Goal: Task Accomplishment & Management: Manage account settings

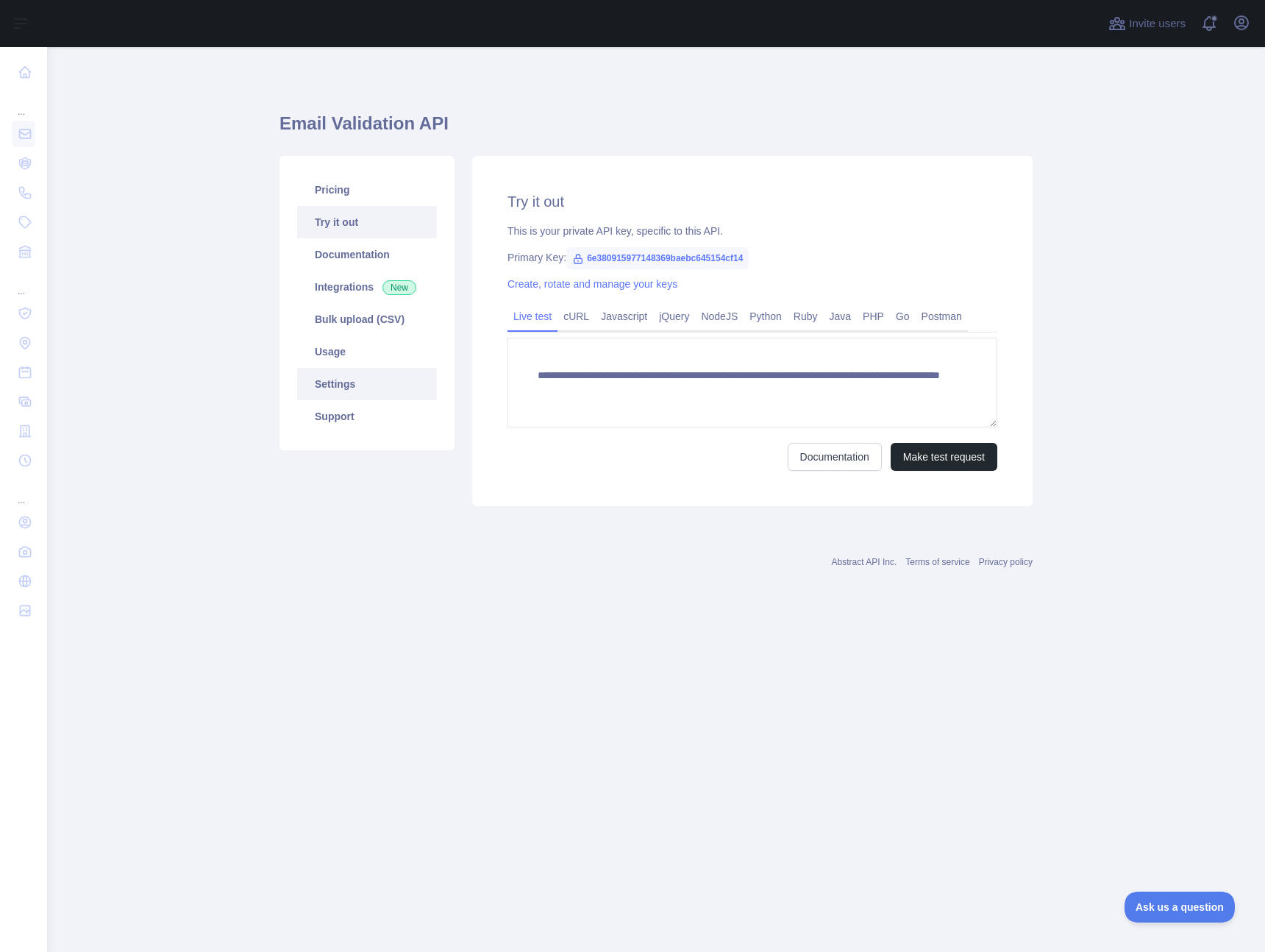
click at [320, 386] on link "Settings" at bounding box center [367, 384] width 140 height 33
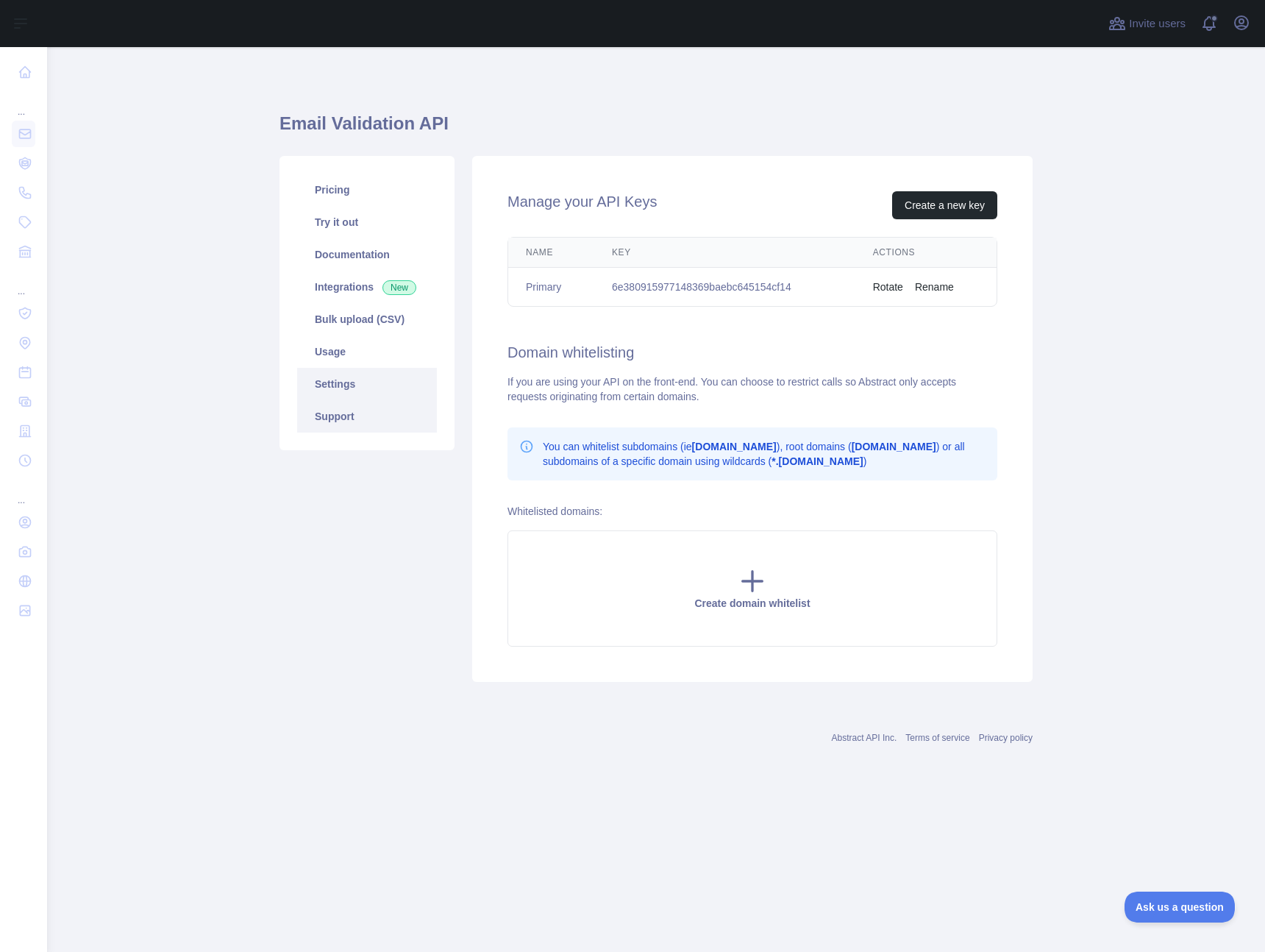
click at [326, 406] on link "Support" at bounding box center [367, 416] width 140 height 33
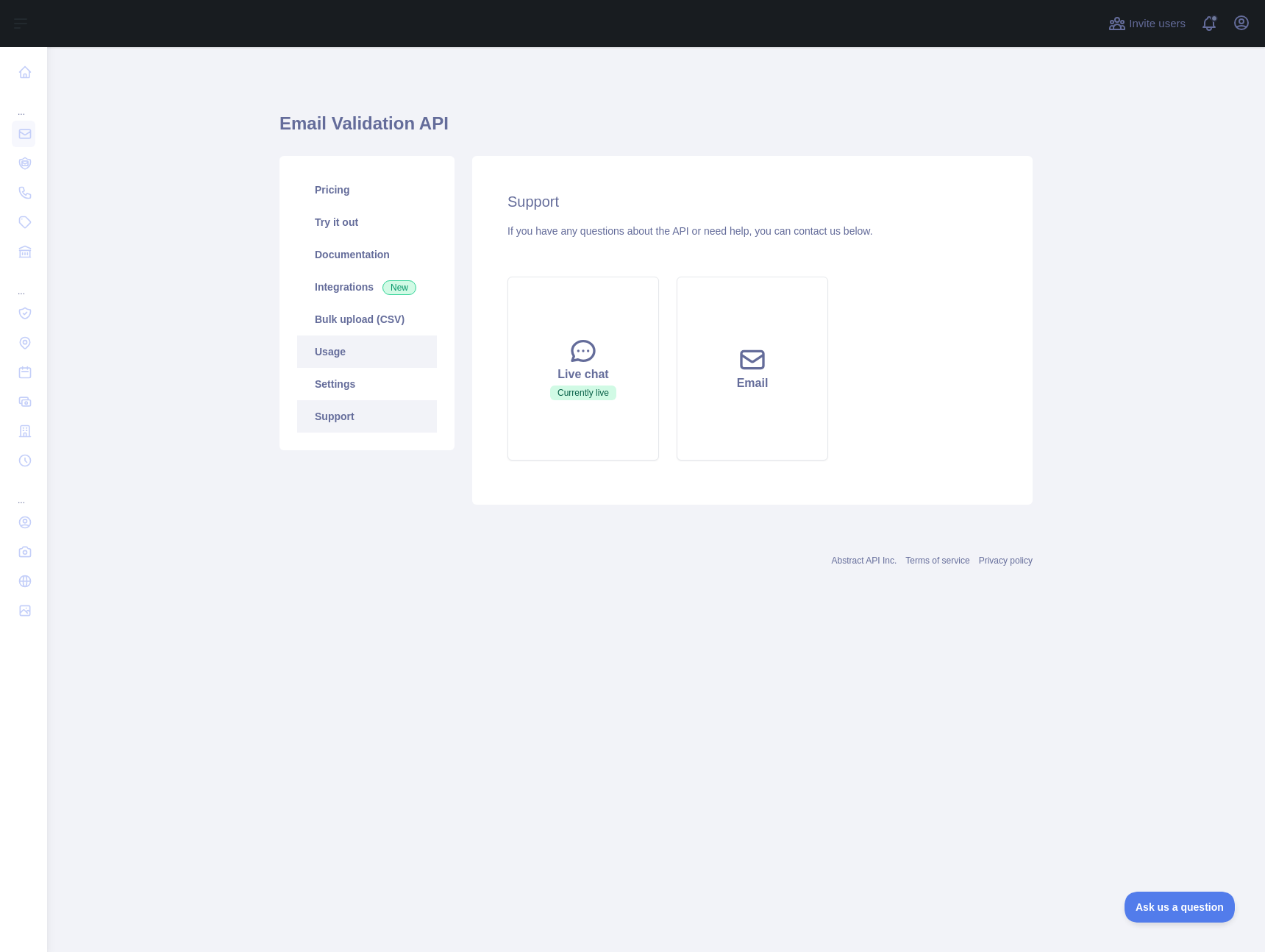
click at [334, 344] on link "Usage" at bounding box center [367, 351] width 140 height 33
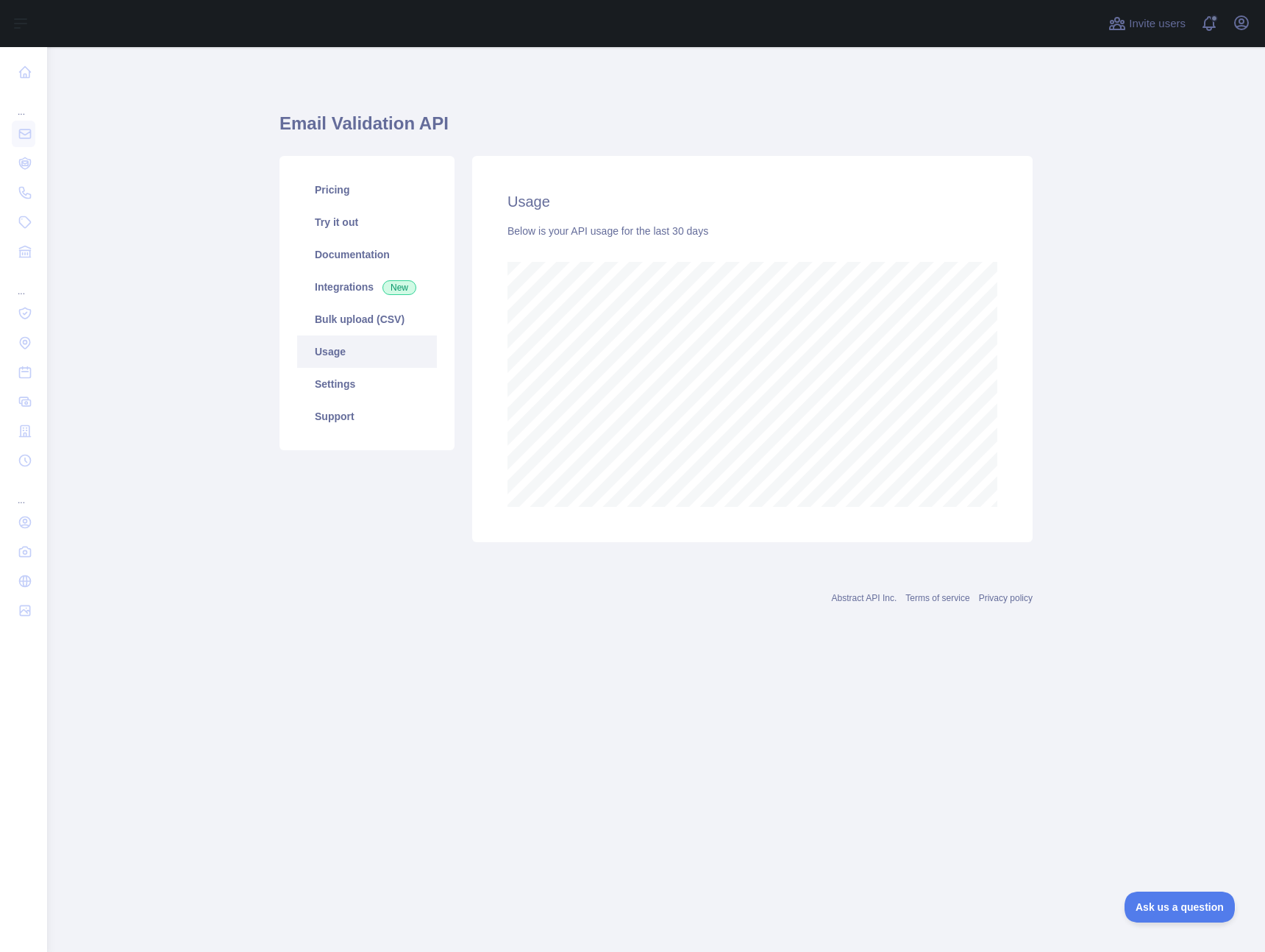
scroll to position [905, 1219]
click at [257, 536] on main "Email Validation API Pricing Try it out Documentation Integrations New Bulk upl…" at bounding box center [656, 500] width 1219 height 905
click at [426, 582] on div "Abstract API Inc. Terms of service Privacy policy" at bounding box center [656, 589] width 753 height 53
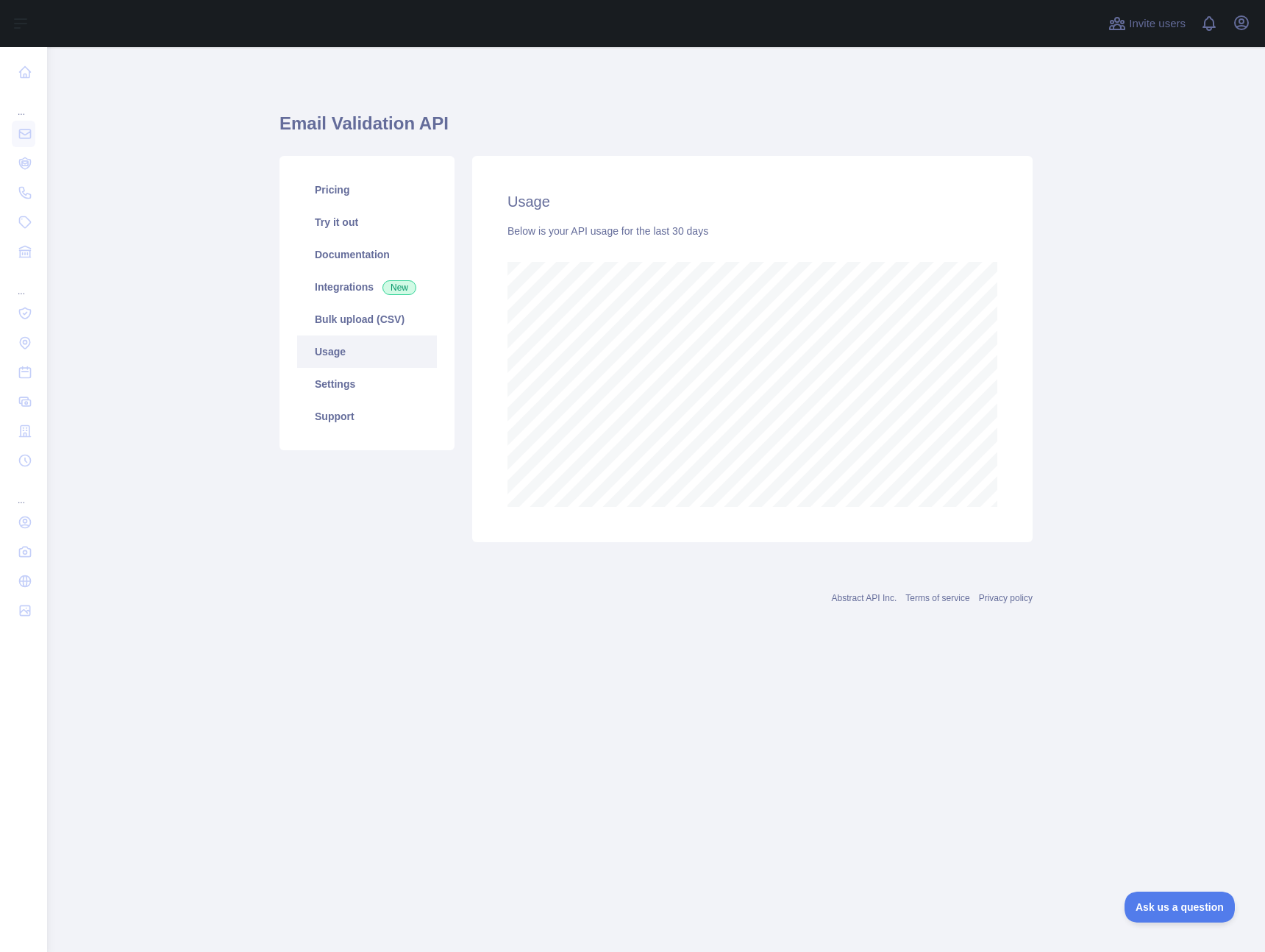
click at [164, 220] on main "Email Validation API Pricing Try it out Documentation Integrations New Bulk upl…" at bounding box center [656, 500] width 1219 height 905
click at [1061, 308] on main "Email Validation API Pricing Try it out Documentation Integrations New Bulk upl…" at bounding box center [656, 500] width 1219 height 905
click at [143, 249] on main "Email Validation API Pricing Try it out Documentation Integrations New Bulk upl…" at bounding box center [656, 500] width 1219 height 905
click at [126, 163] on main "Email Validation API Pricing Try it out Documentation Integrations New Bulk upl…" at bounding box center [656, 500] width 1219 height 905
click at [1063, 274] on main "Email Validation API Pricing Try it out Documentation Integrations New Bulk upl…" at bounding box center [656, 500] width 1219 height 905
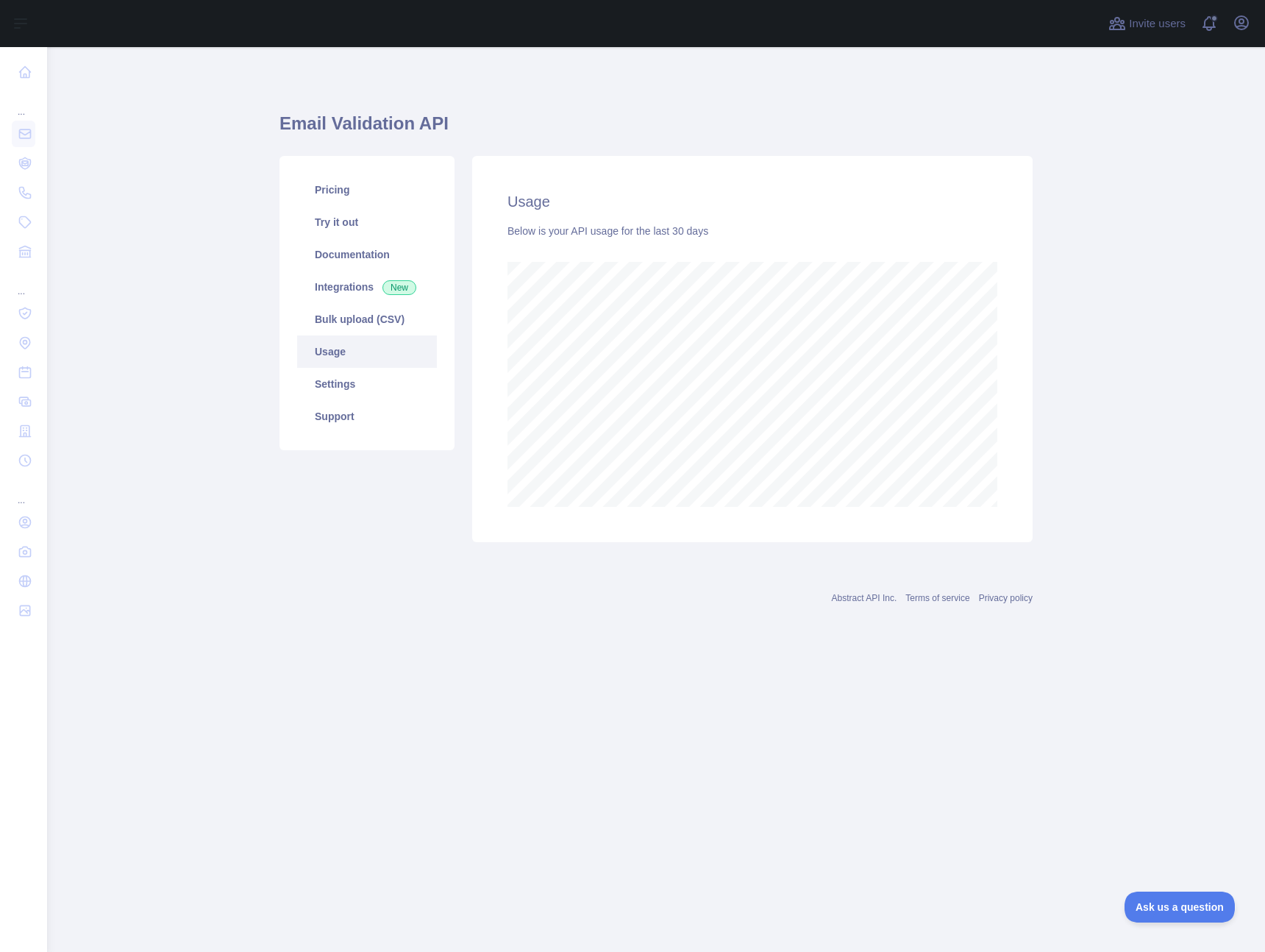
click at [248, 243] on main "Email Validation API Pricing Try it out Documentation Integrations New Bulk upl…" at bounding box center [656, 500] width 1219 height 905
click at [158, 178] on main "Email Validation API Pricing Try it out Documentation Integrations New Bulk upl…" at bounding box center [656, 500] width 1219 height 905
drag, startPoint x: 1079, startPoint y: 265, endPoint x: 1067, endPoint y: 251, distance: 18.4
click at [1079, 265] on main "Email Validation API Pricing Try it out Documentation Integrations New Bulk upl…" at bounding box center [656, 500] width 1219 height 905
click at [132, 167] on main "Email Validation API Pricing Try it out Documentation Integrations New Bulk upl…" at bounding box center [656, 500] width 1219 height 905
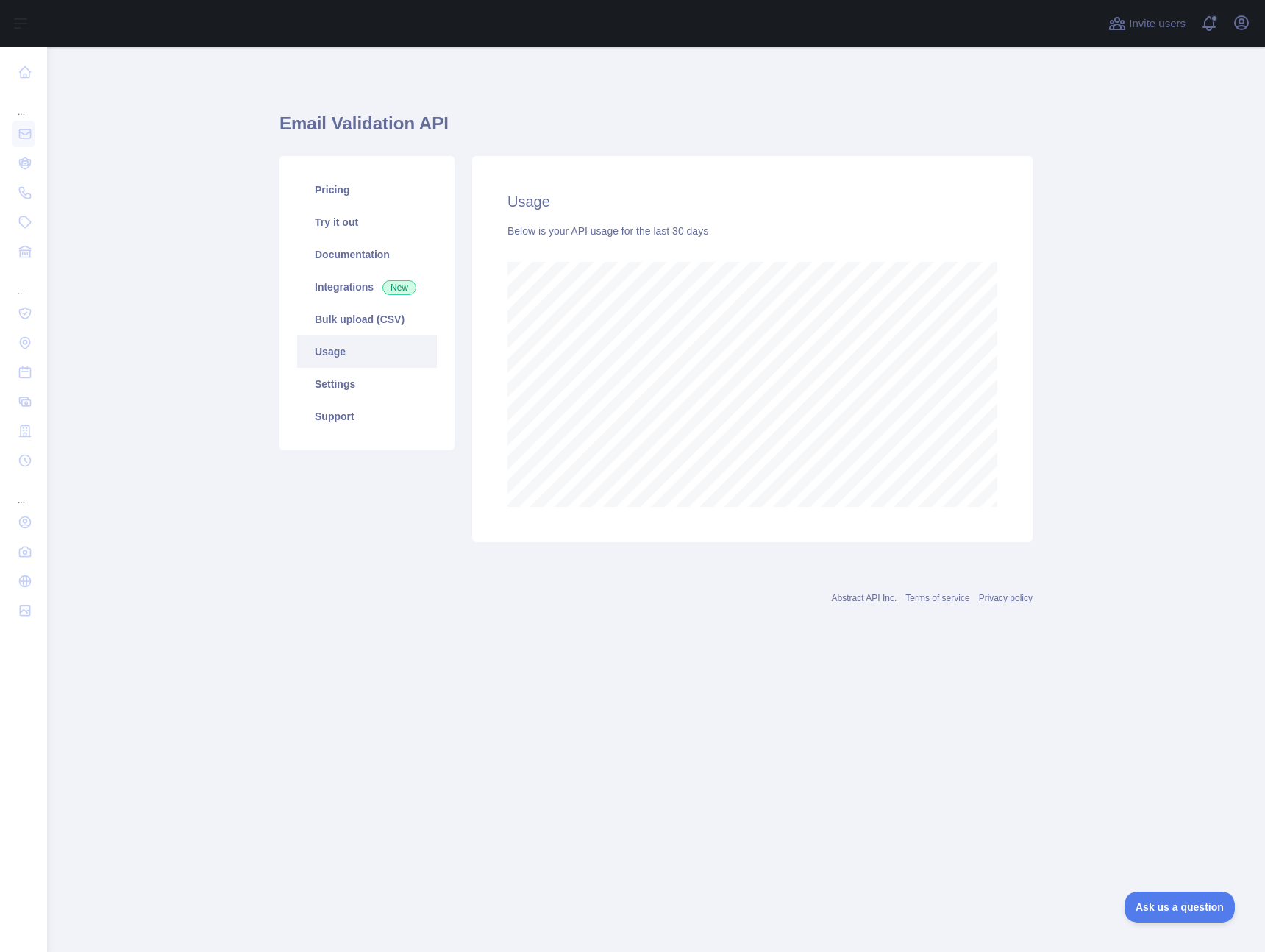
click at [237, 158] on main "Email Validation API Pricing Try it out Documentation Integrations New Bulk upl…" at bounding box center [656, 500] width 1219 height 905
click at [139, 145] on main "Email Validation API Pricing Try it out Documentation Integrations New Bulk upl…" at bounding box center [656, 500] width 1219 height 905
click at [103, 90] on main "Email Validation API Pricing Try it out Documentation Integrations New Bulk upl…" at bounding box center [656, 500] width 1219 height 905
click at [327, 373] on link "Settings" at bounding box center [367, 384] width 140 height 33
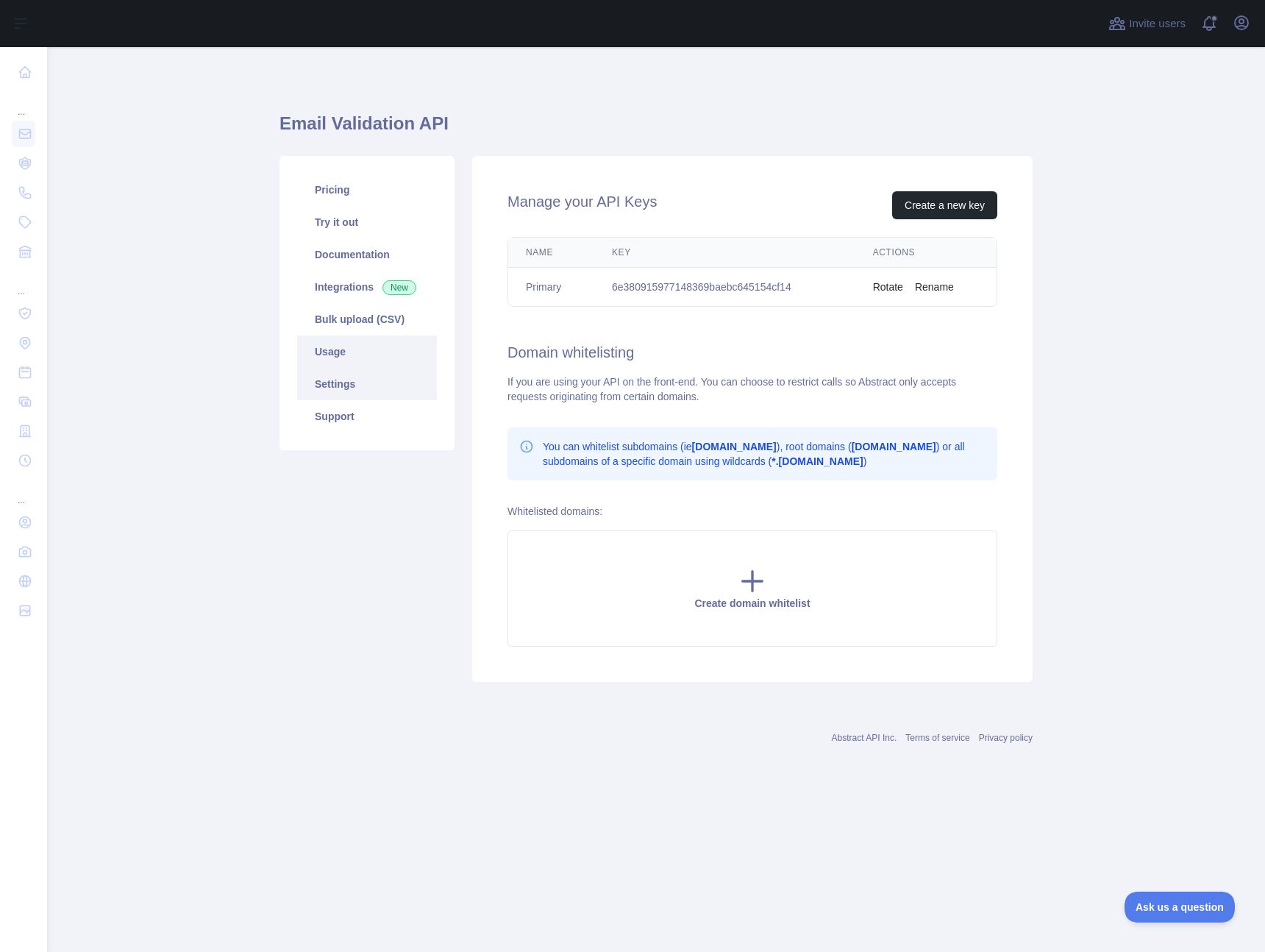
click at [333, 355] on link "Usage" at bounding box center [367, 351] width 140 height 33
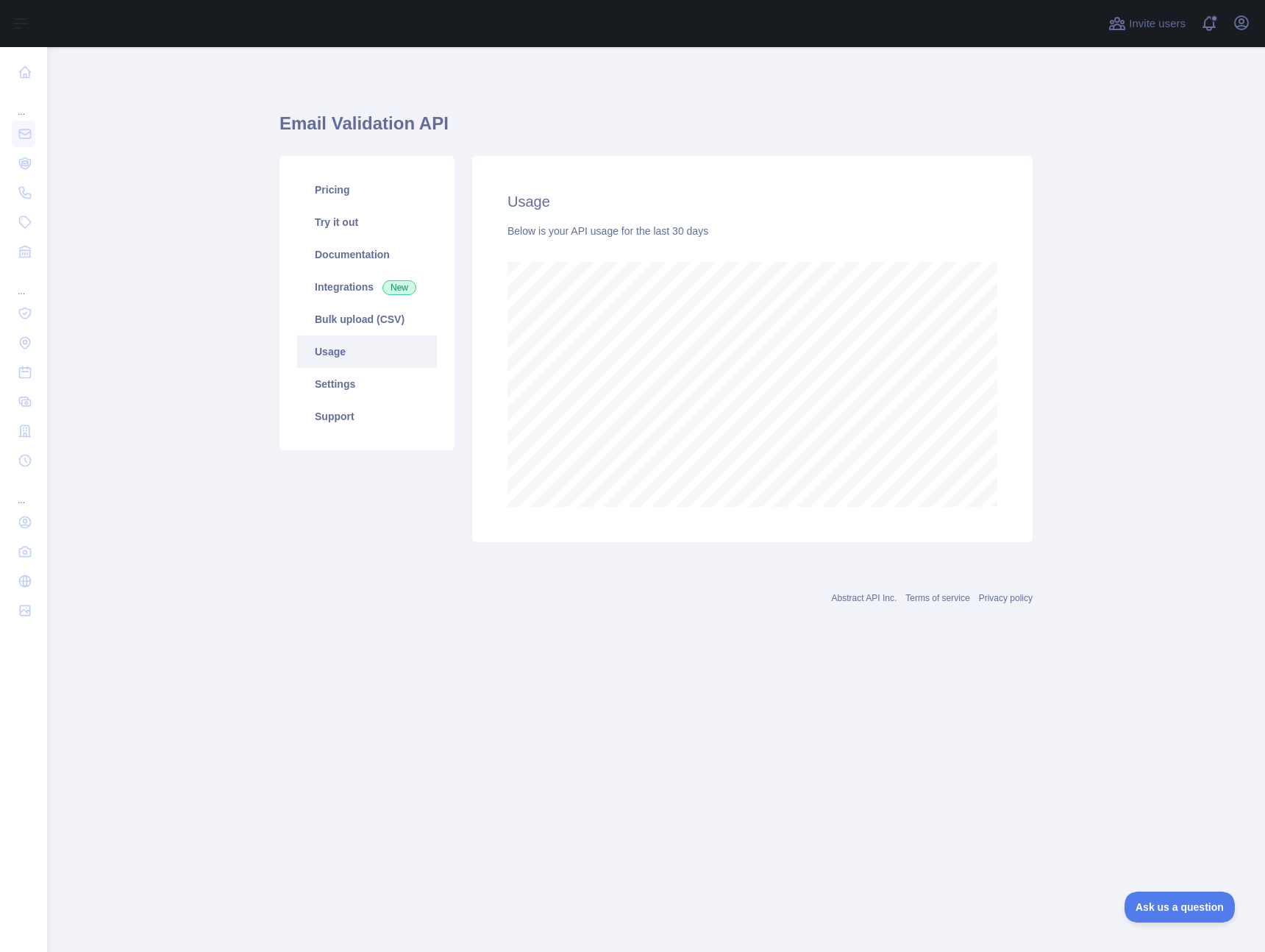
scroll to position [905, 1219]
drag, startPoint x: 200, startPoint y: 296, endPoint x: 194, endPoint y: 280, distance: 17.1
click at [200, 296] on main "Email Validation API Pricing Try it out Documentation Integrations New Bulk upl…" at bounding box center [656, 500] width 1219 height 905
click at [358, 528] on div "Pricing Try it out Documentation Integrations New Bulk upload (CSV) Usage Setti…" at bounding box center [367, 349] width 193 height 386
click at [162, 212] on main "Email Validation API Pricing Try it out Documentation Integrations New Bulk upl…" at bounding box center [656, 500] width 1219 height 905
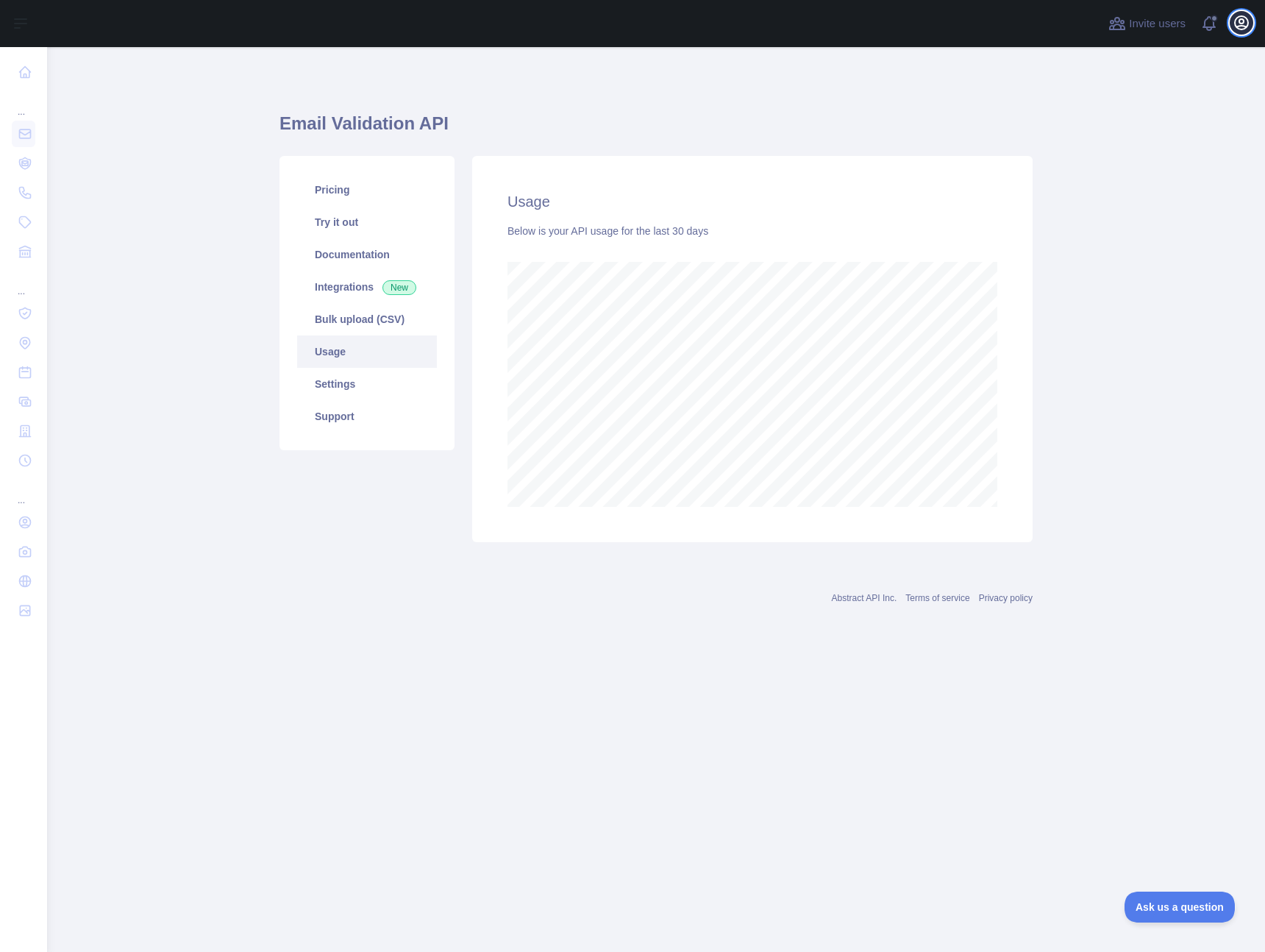
click at [1233, 24] on icon "button" at bounding box center [1241, 22] width 17 height 17
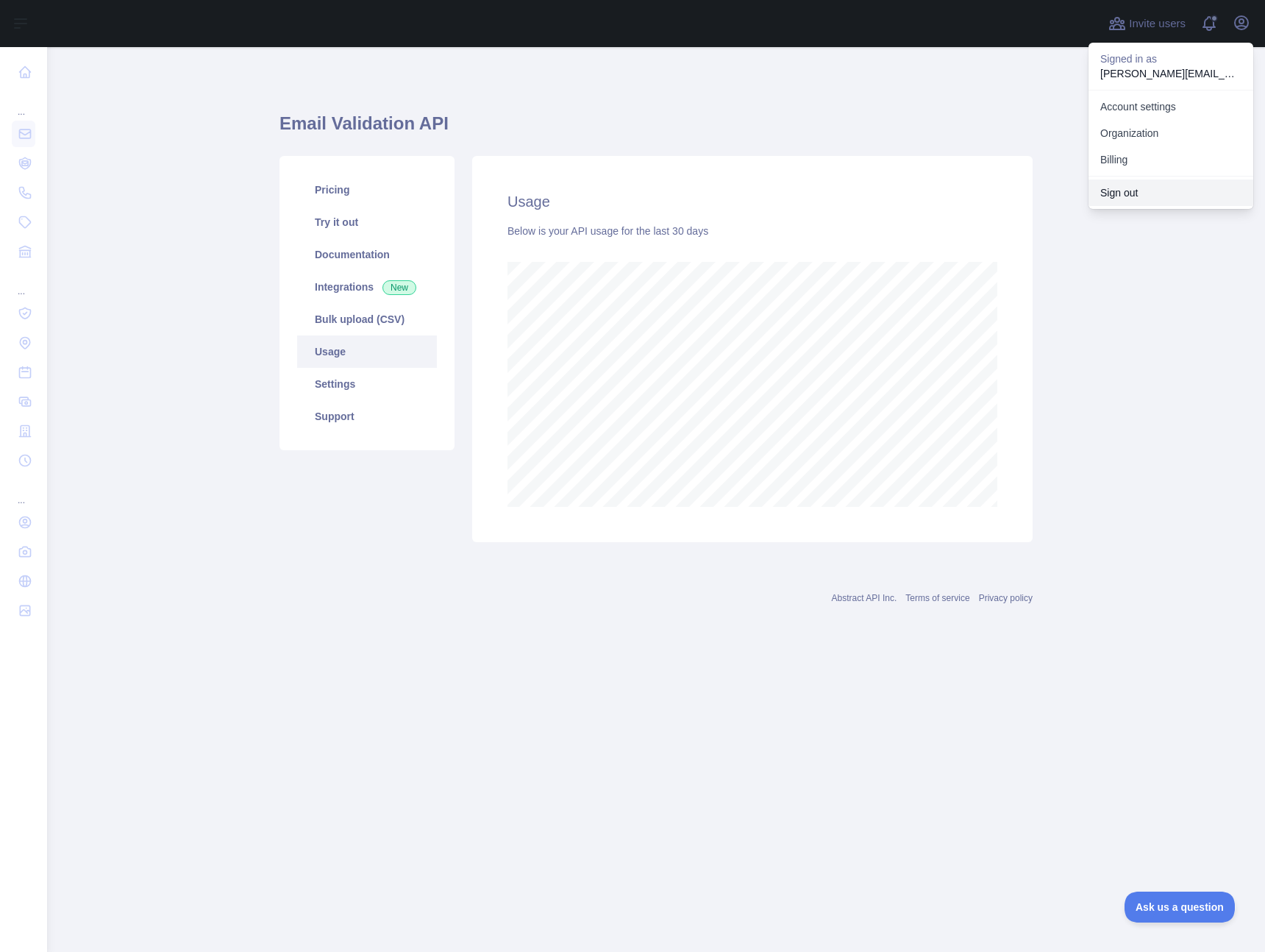
click at [1124, 190] on button "Sign out" at bounding box center [1171, 192] width 165 height 27
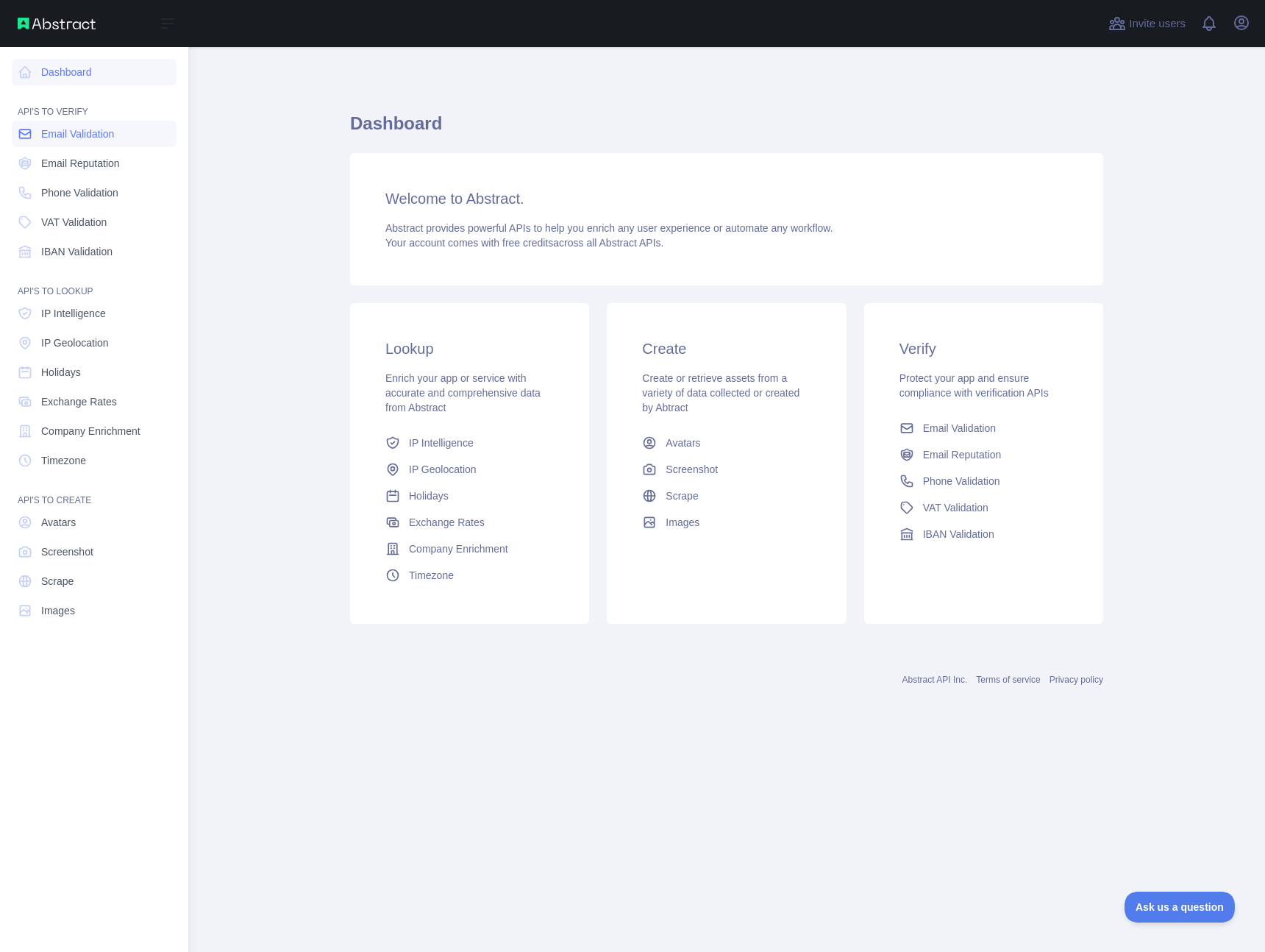
click at [31, 130] on icon at bounding box center [25, 134] width 11 height 9
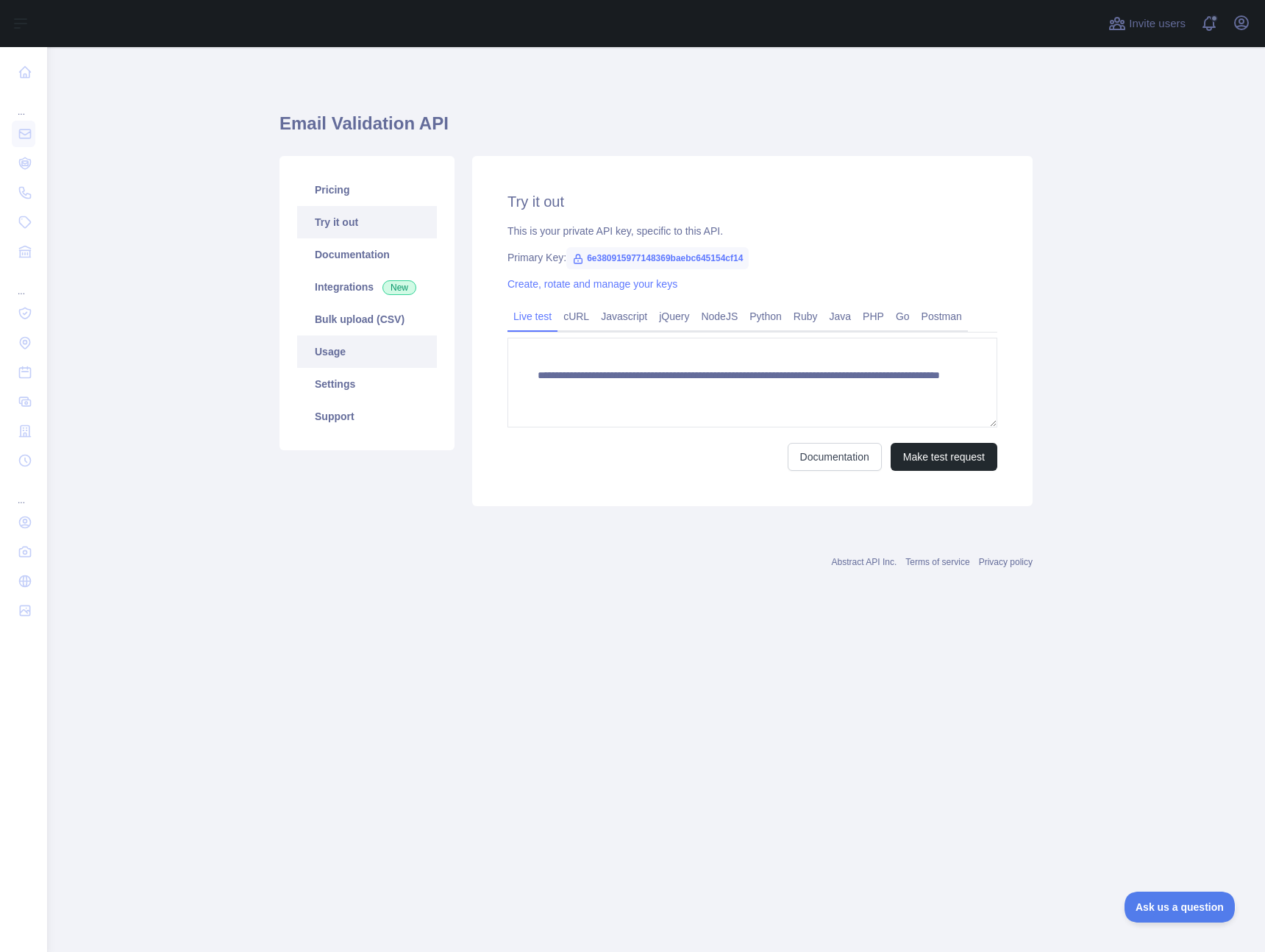
click at [329, 355] on link "Usage" at bounding box center [367, 351] width 140 height 33
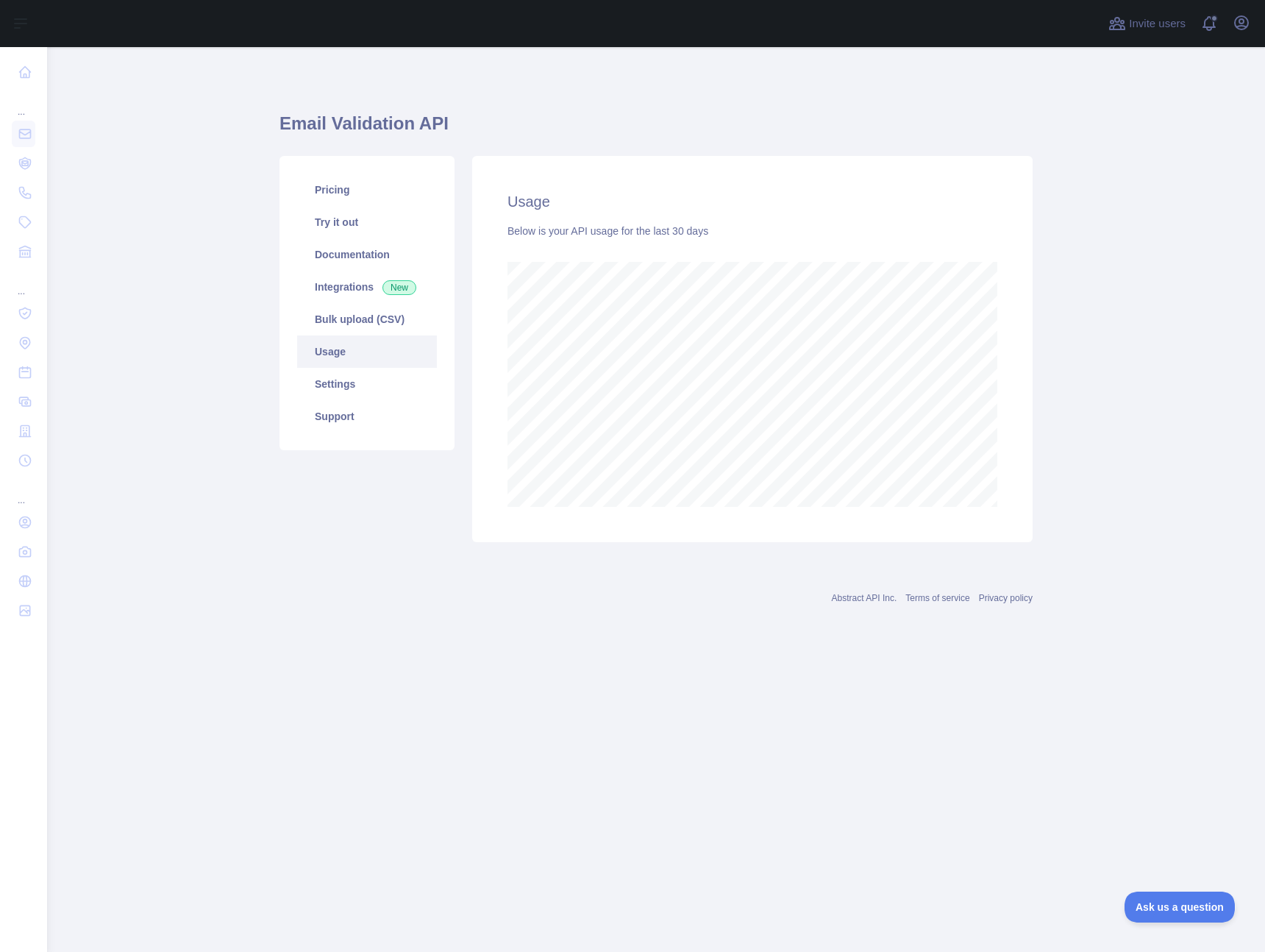
scroll to position [905, 1219]
click at [1091, 259] on main "Email Validation API Pricing Try it out Documentation Integrations New Bulk upl…" at bounding box center [656, 500] width 1219 height 905
click at [1036, 263] on div "Usage Below is your API usage for the last 30 days" at bounding box center [753, 349] width 579 height 386
click at [315, 607] on div "Abstract API Inc. Terms of service Privacy policy" at bounding box center [656, 589] width 753 height 53
click at [159, 273] on main "Email Validation API Pricing Try it out Documentation Integrations New Bulk upl…" at bounding box center [656, 500] width 1219 height 905
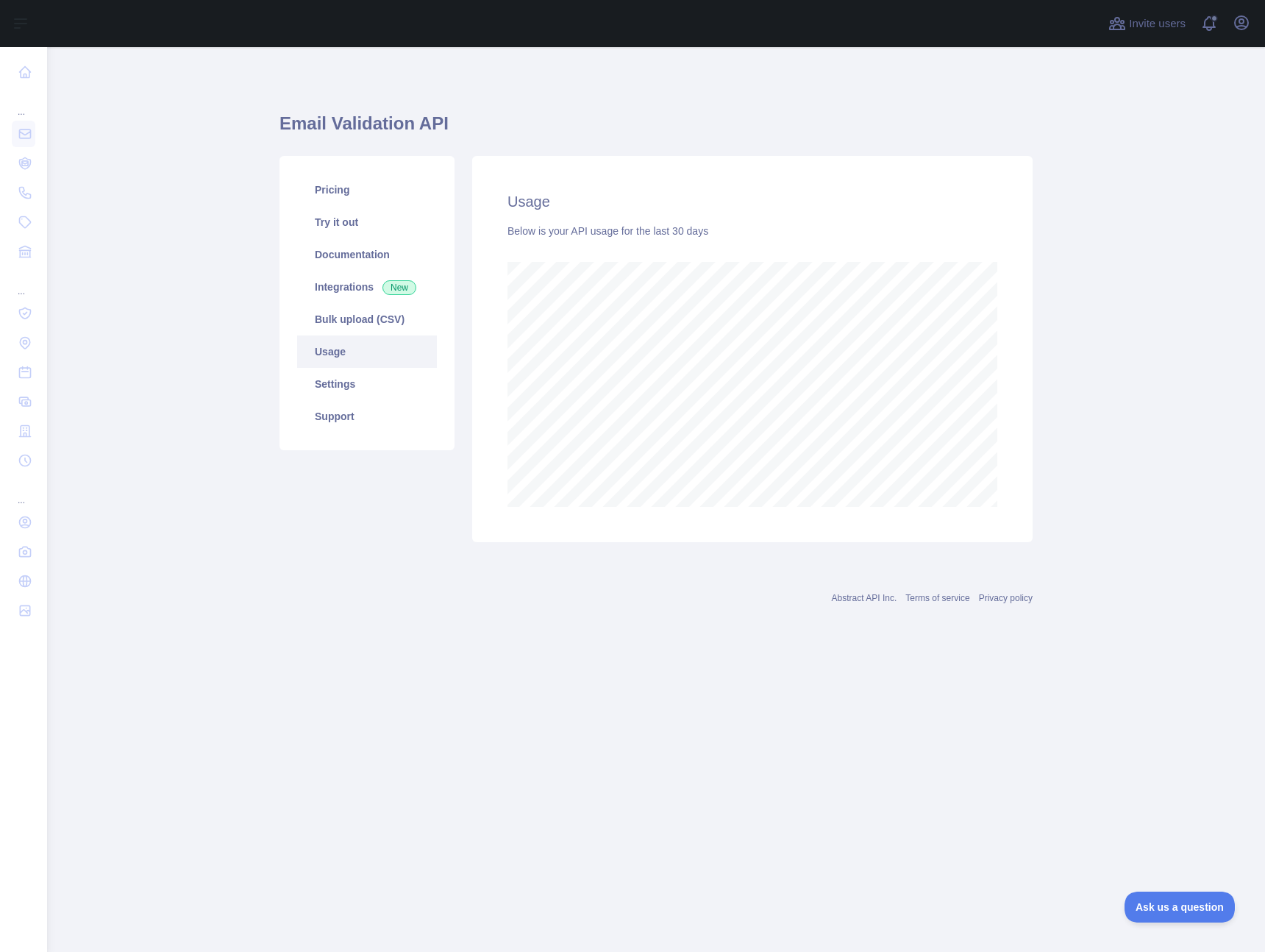
click at [912, 690] on main "Email Validation API Pricing Try it out Documentation Integrations New Bulk upl…" at bounding box center [656, 500] width 1219 height 905
click at [220, 223] on main "Email Validation API Pricing Try it out Documentation Integrations New Bulk upl…" at bounding box center [656, 500] width 1219 height 905
drag, startPoint x: 103, startPoint y: 287, endPoint x: 90, endPoint y: 94, distance: 193.4
click at [103, 286] on main "Email Validation API Pricing Try it out Documentation Integrations New Bulk upl…" at bounding box center [656, 500] width 1219 height 905
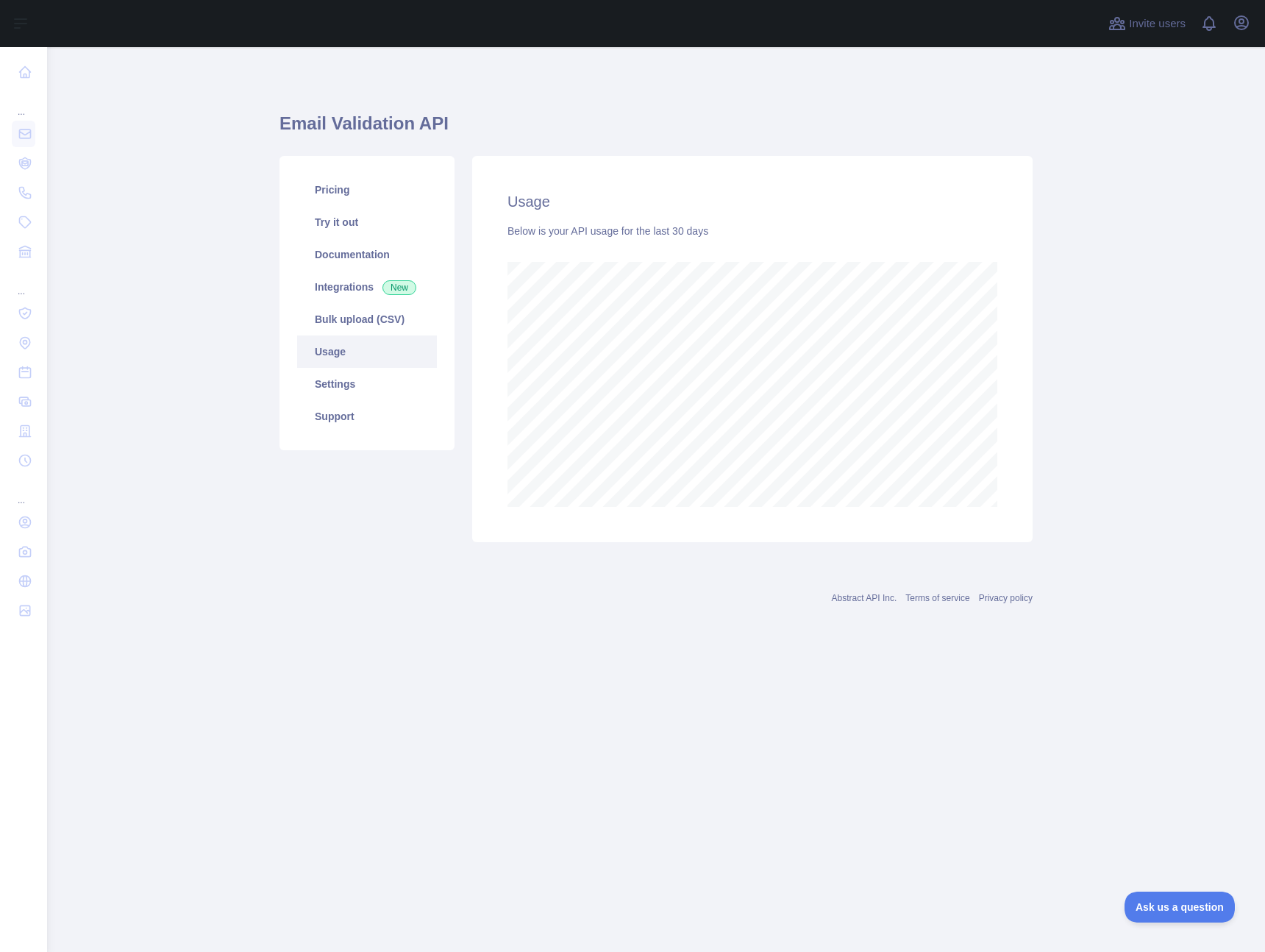
click at [1092, 379] on main "Email Validation API Pricing Try it out Documentation Integrations New Bulk upl…" at bounding box center [656, 500] width 1219 height 905
click at [1057, 314] on main "Email Validation API Pricing Try it out Documentation Integrations New Bulk upl…" at bounding box center [656, 500] width 1219 height 905
click at [1057, 313] on main "Email Validation API Pricing Try it out Documentation Integrations New Bulk upl…" at bounding box center [656, 500] width 1219 height 905
click at [1050, 323] on main "Email Validation API Pricing Try it out Documentation Integrations New Bulk upl…" at bounding box center [656, 500] width 1219 height 905
click at [284, 523] on div "Pricing Try it out Documentation Integrations New Bulk upload (CSV) Usage Setti…" at bounding box center [367, 349] width 193 height 386
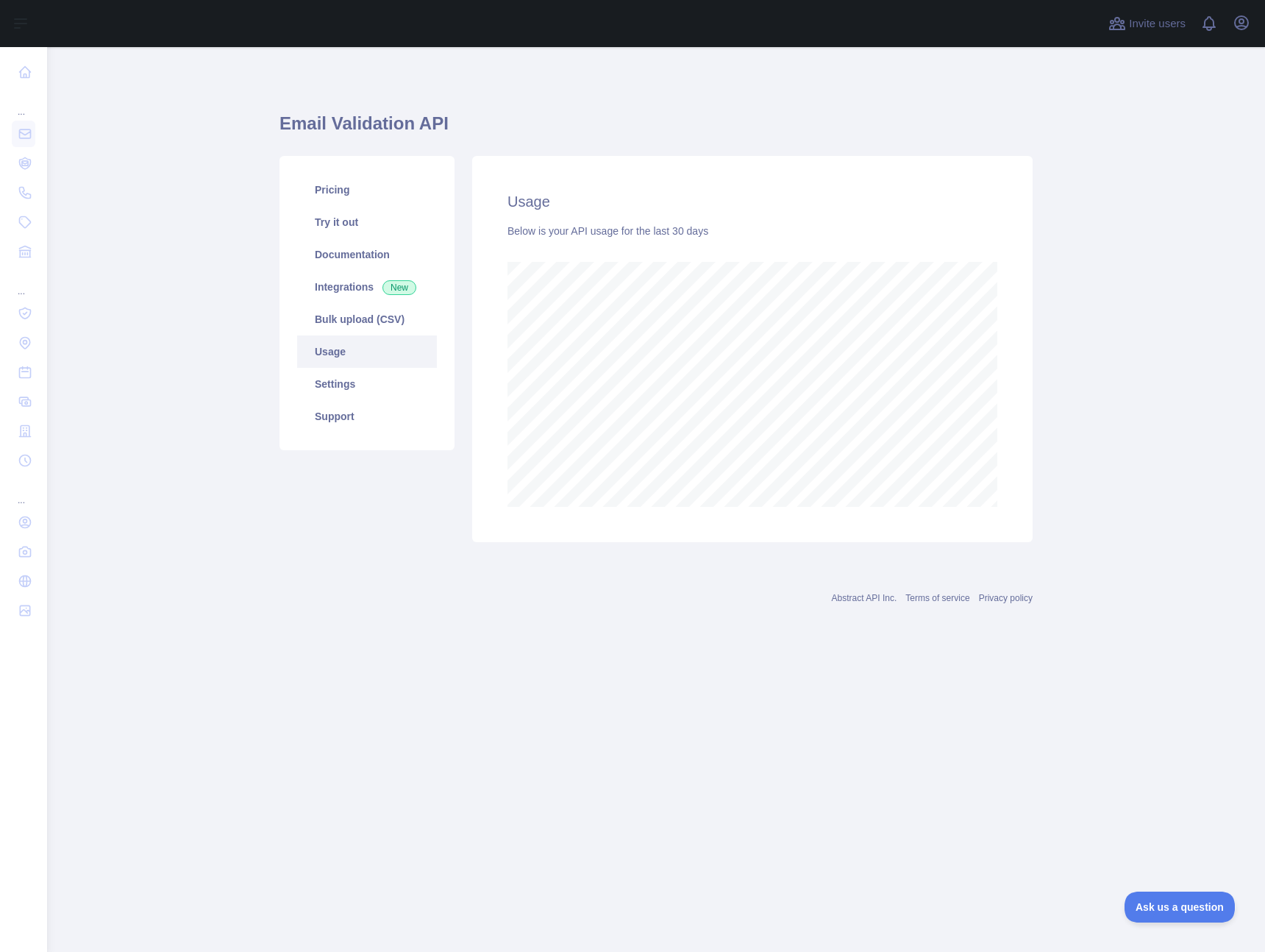
scroll to position [905, 1219]
click at [115, 138] on main "Email Validation API Pricing Try it out Documentation Integrations New Bulk upl…" at bounding box center [656, 500] width 1219 height 905
click at [125, 176] on main "Email Validation API Pricing Try it out Documentation Integrations New Bulk upl…" at bounding box center [656, 500] width 1219 height 905
click at [1027, 171] on div "Usage Below is your API usage for the last 30 days" at bounding box center [752, 349] width 560 height 386
click at [170, 141] on main "Email Validation API Pricing Try it out Documentation Integrations New Bulk upl…" at bounding box center [656, 500] width 1219 height 905
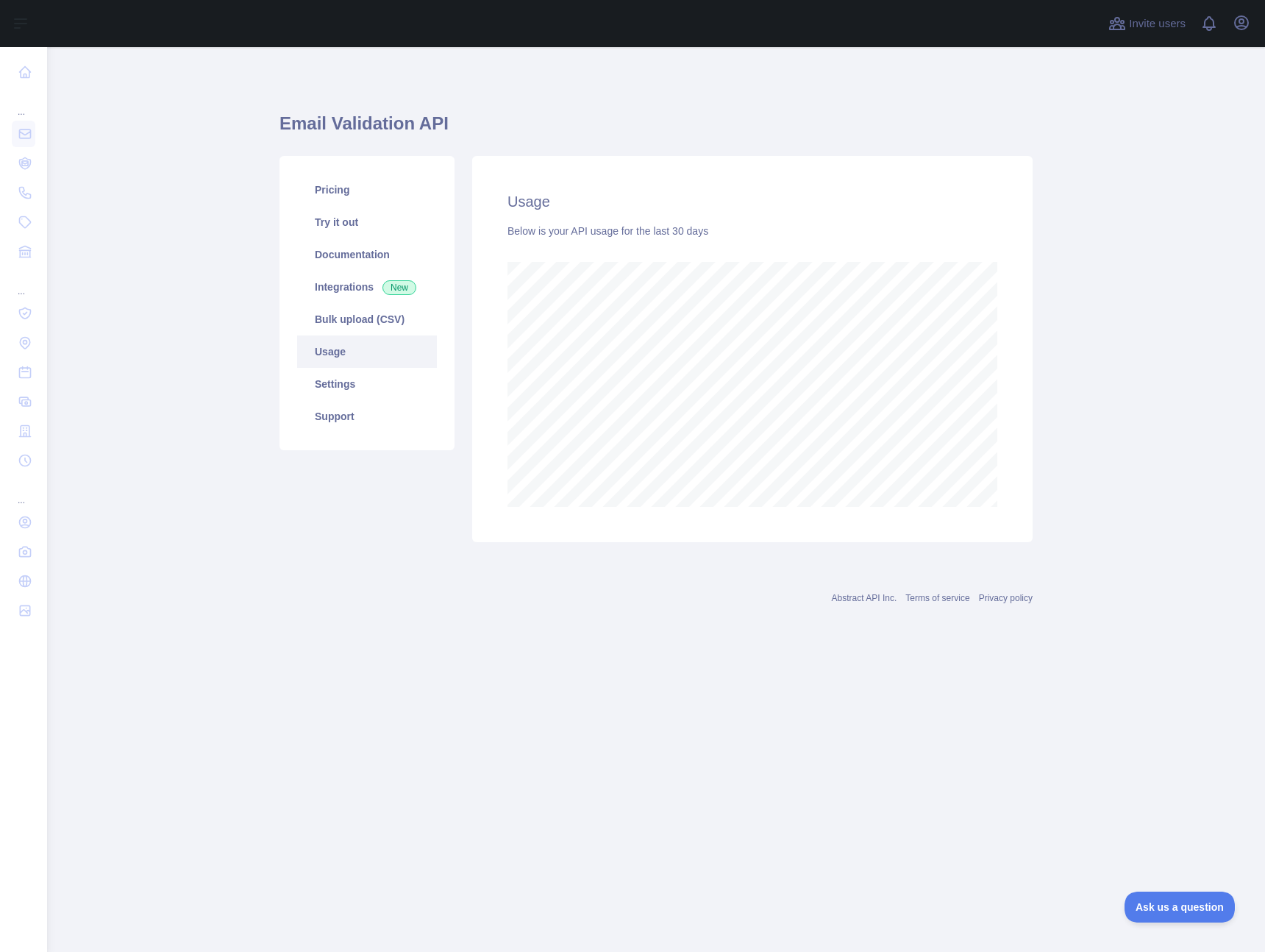
scroll to position [905, 1219]
drag, startPoint x: 1066, startPoint y: 383, endPoint x: 1048, endPoint y: 356, distance: 32.4
click at [1062, 375] on main "Email Validation API Pricing Try it out Documentation Integrations New Bulk upl…" at bounding box center [656, 500] width 1219 height 905
click at [355, 528] on div "Pricing Try it out Documentation Integrations New Bulk upload (CSV) Usage Setti…" at bounding box center [367, 349] width 193 height 386
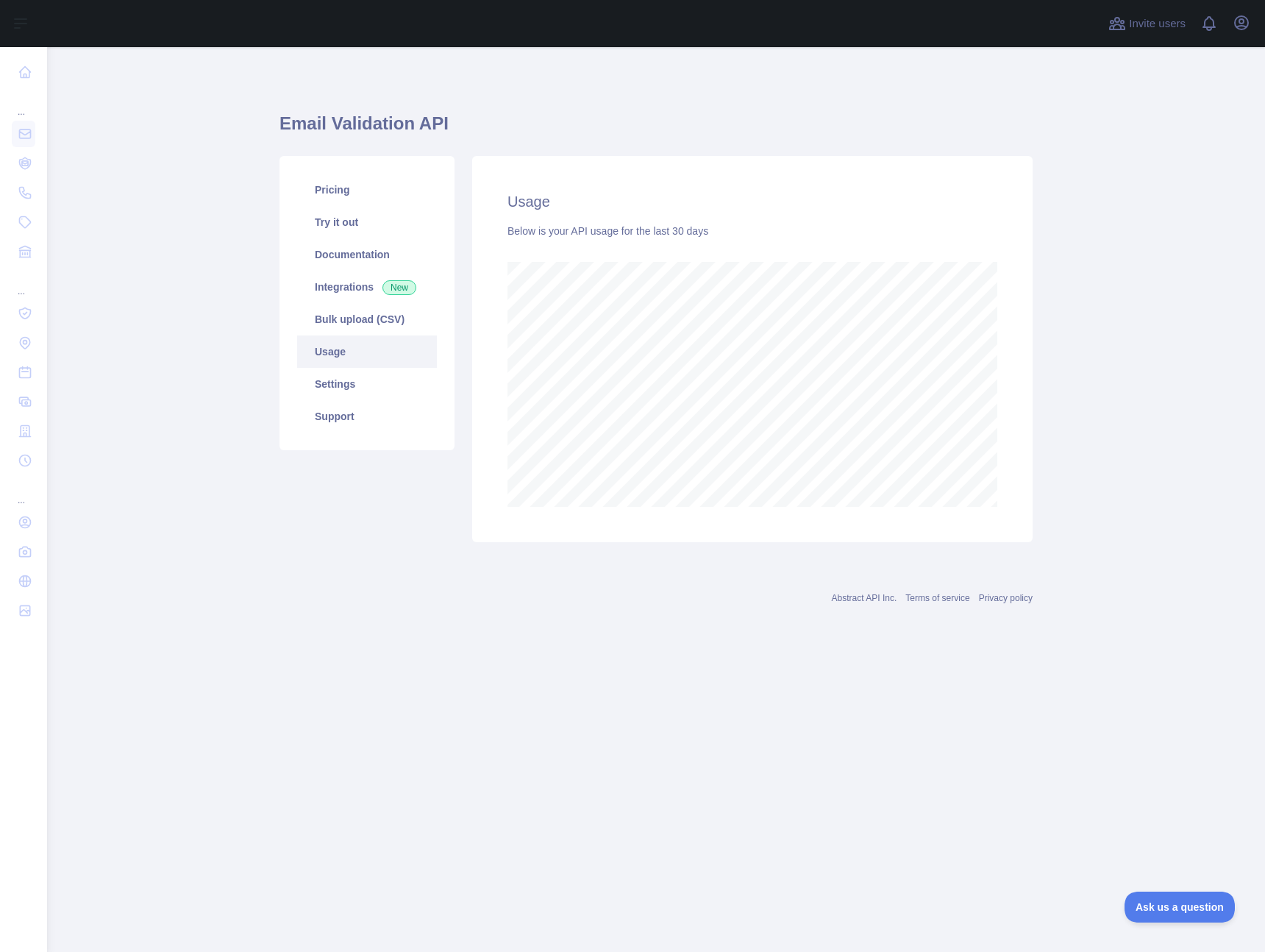
scroll to position [905, 1219]
click at [106, 97] on main "Email Validation API Pricing Try it out Documentation Integrations New Bulk upl…" at bounding box center [656, 500] width 1219 height 905
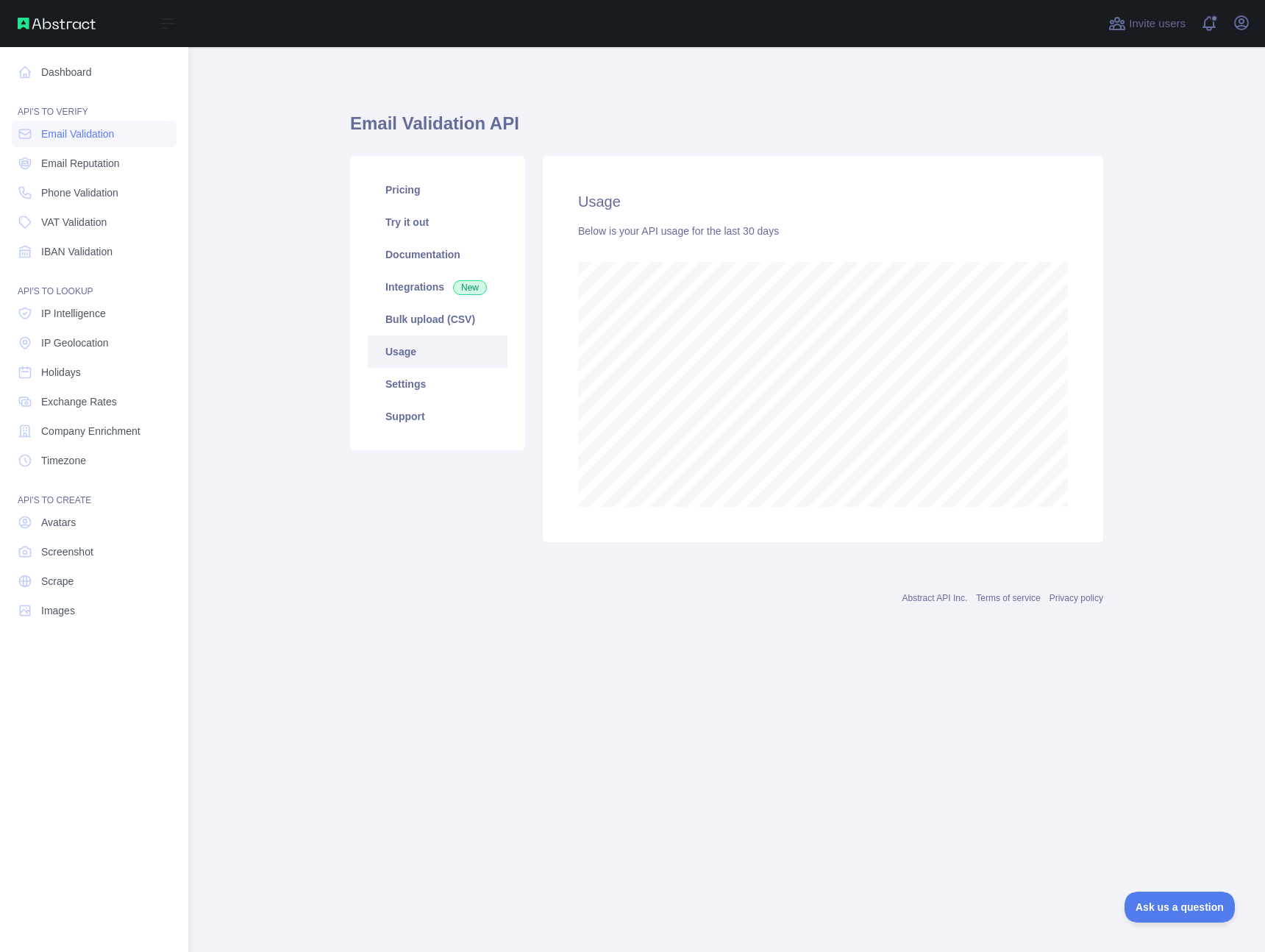
scroll to position [734920, 734446]
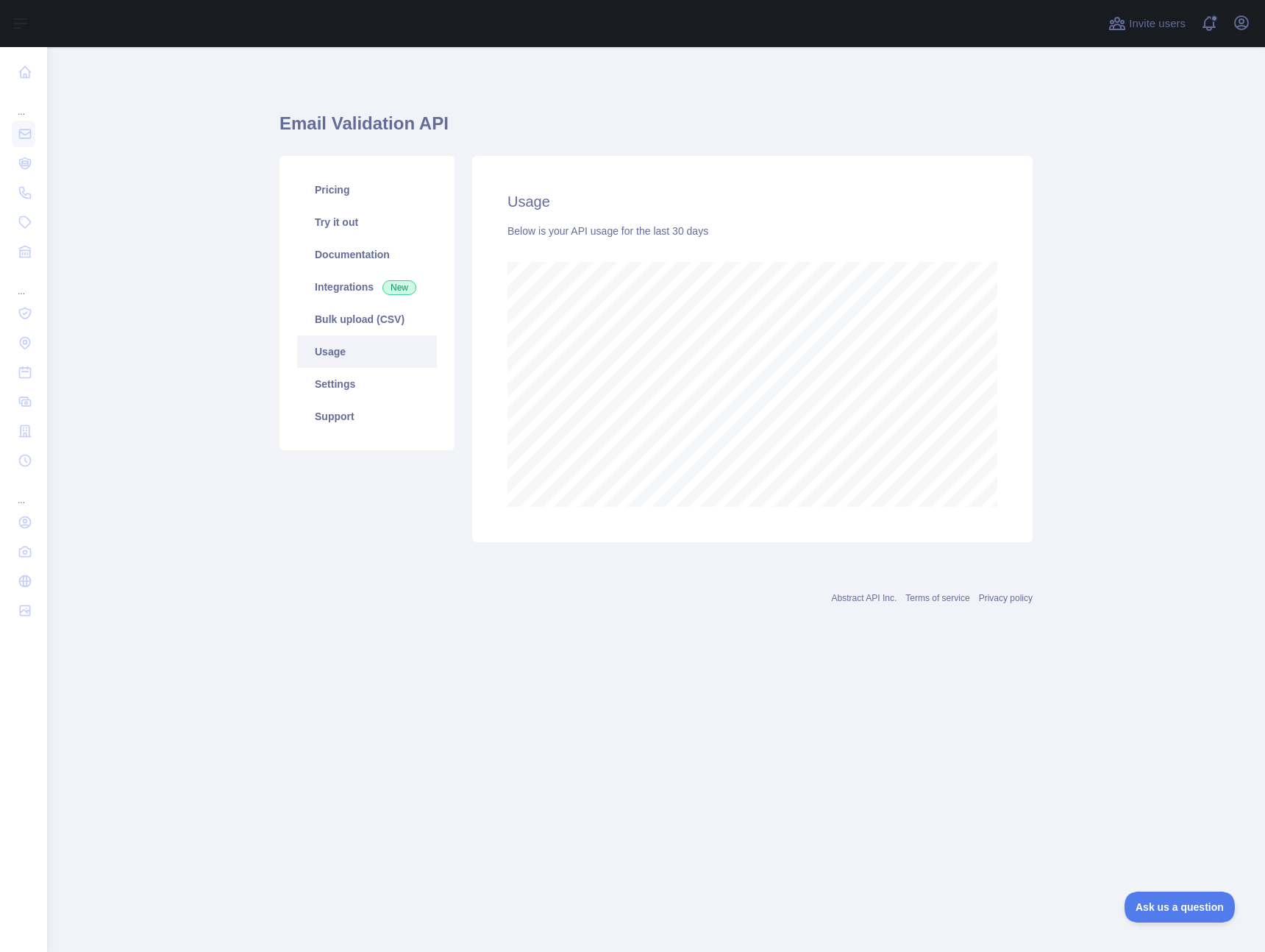
click at [246, 510] on main "Email Validation API Pricing Try it out Documentation Integrations New Bulk upl…" at bounding box center [656, 500] width 1219 height 905
click at [1245, 14] on icon "button" at bounding box center [1241, 22] width 17 height 17
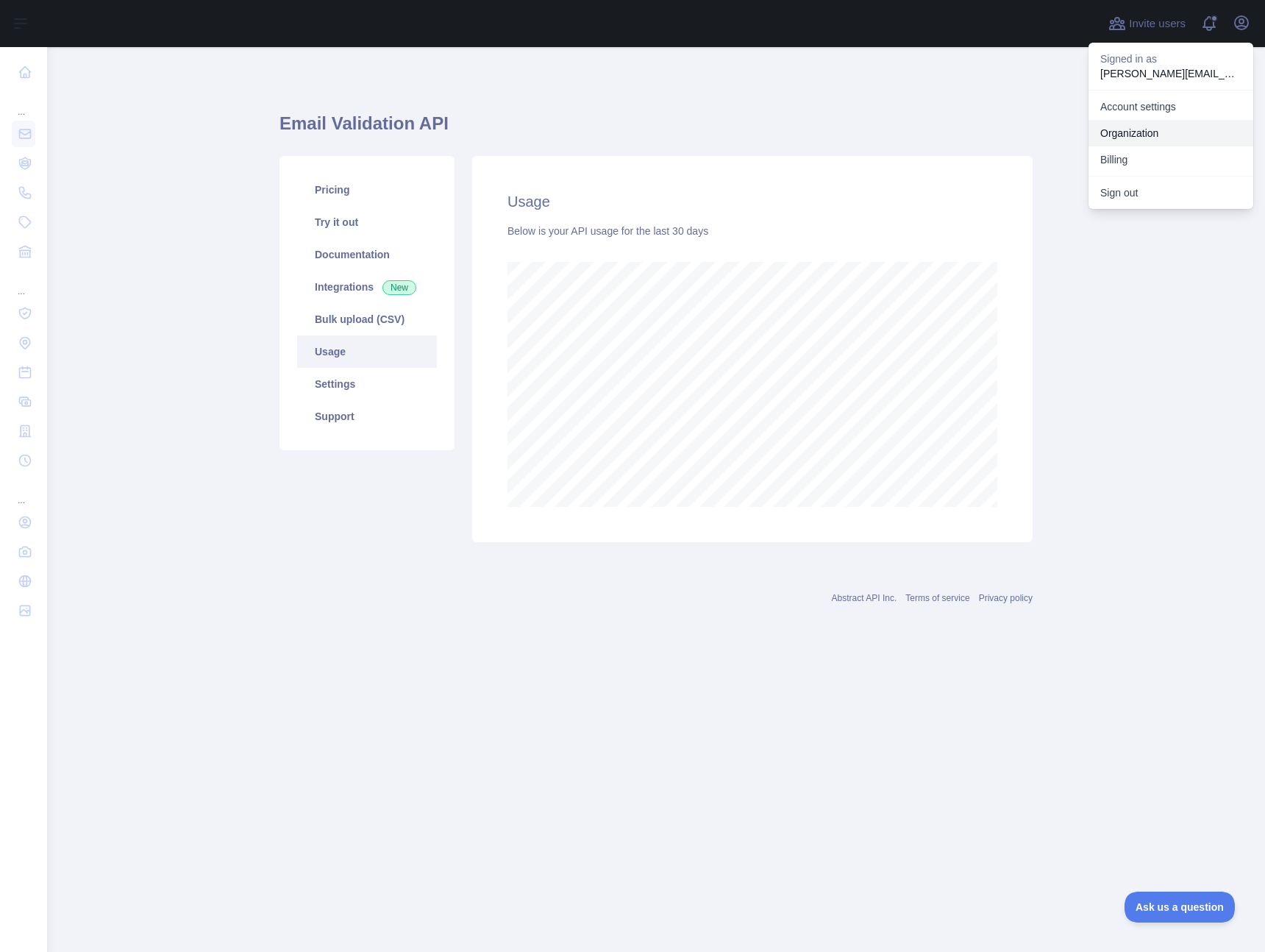
click at [1143, 125] on link "Organization" at bounding box center [1171, 133] width 165 height 27
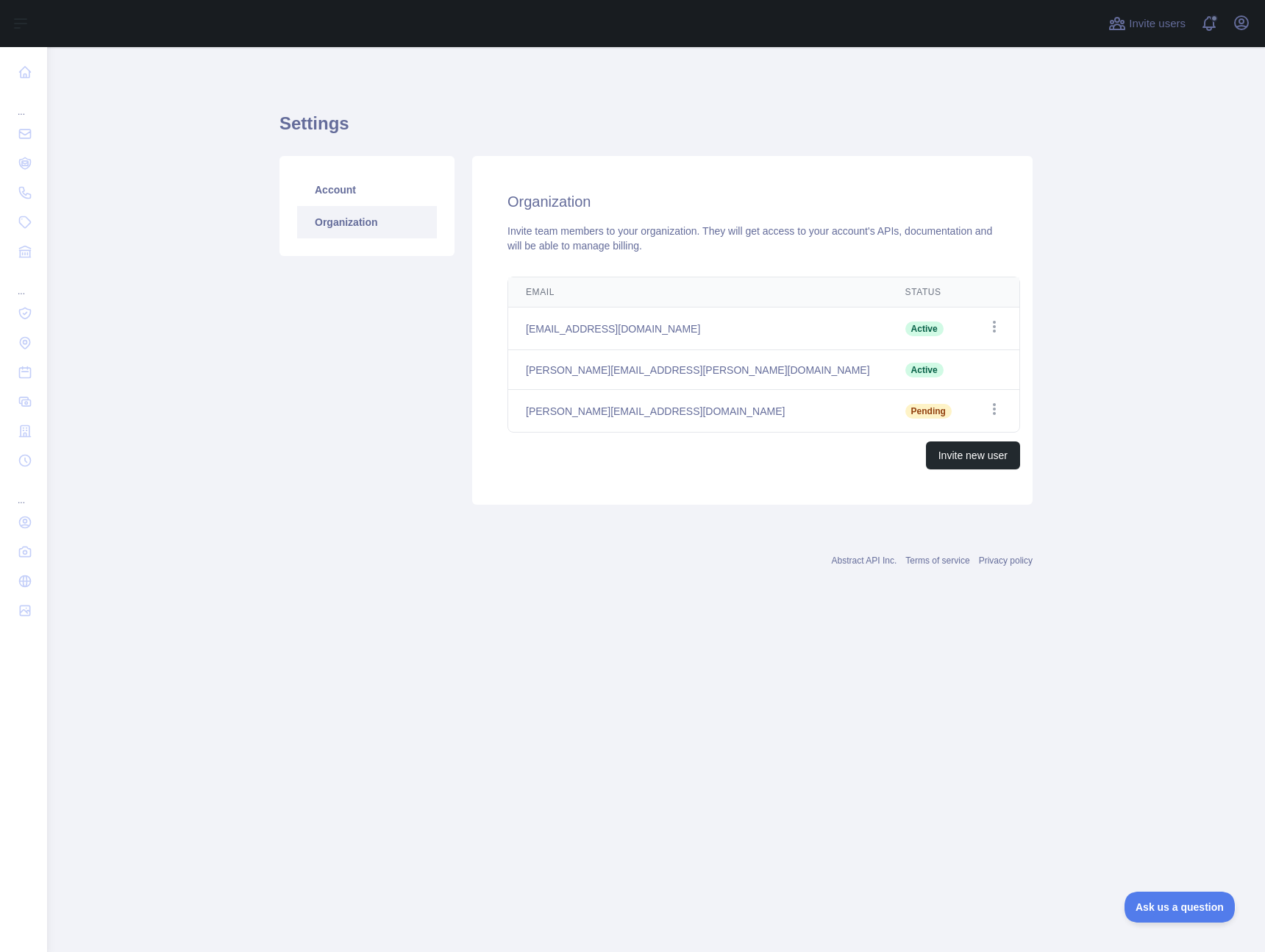
click at [610, 440] on div "Email Status Edit security@ledn.io Active Open options david.yoon@ledn.io Activ…" at bounding box center [764, 373] width 560 height 205
click at [703, 493] on div "Organization Invite team members to your organization. They will get access to …" at bounding box center [752, 330] width 560 height 349
click at [988, 411] on icon "button" at bounding box center [994, 408] width 14 height 14
click at [751, 471] on div "Email Status Edit security@ledn.io Active Open options david.yoon@ledn.io Activ…" at bounding box center [764, 373] width 560 height 205
click at [718, 539] on div "Abstract API Inc. Terms of service Privacy policy" at bounding box center [656, 552] width 753 height 53
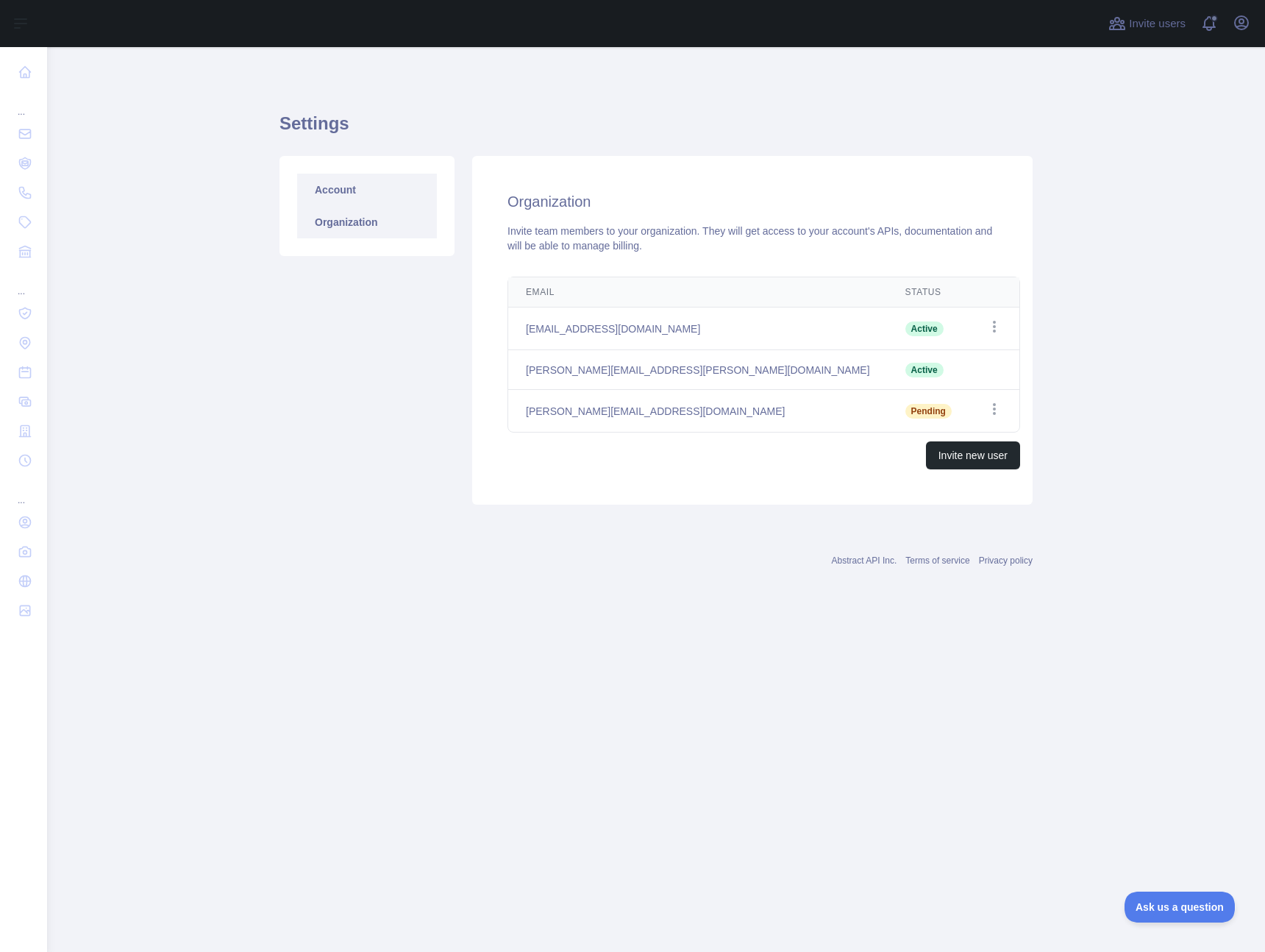
click at [351, 186] on link "Account" at bounding box center [367, 189] width 140 height 33
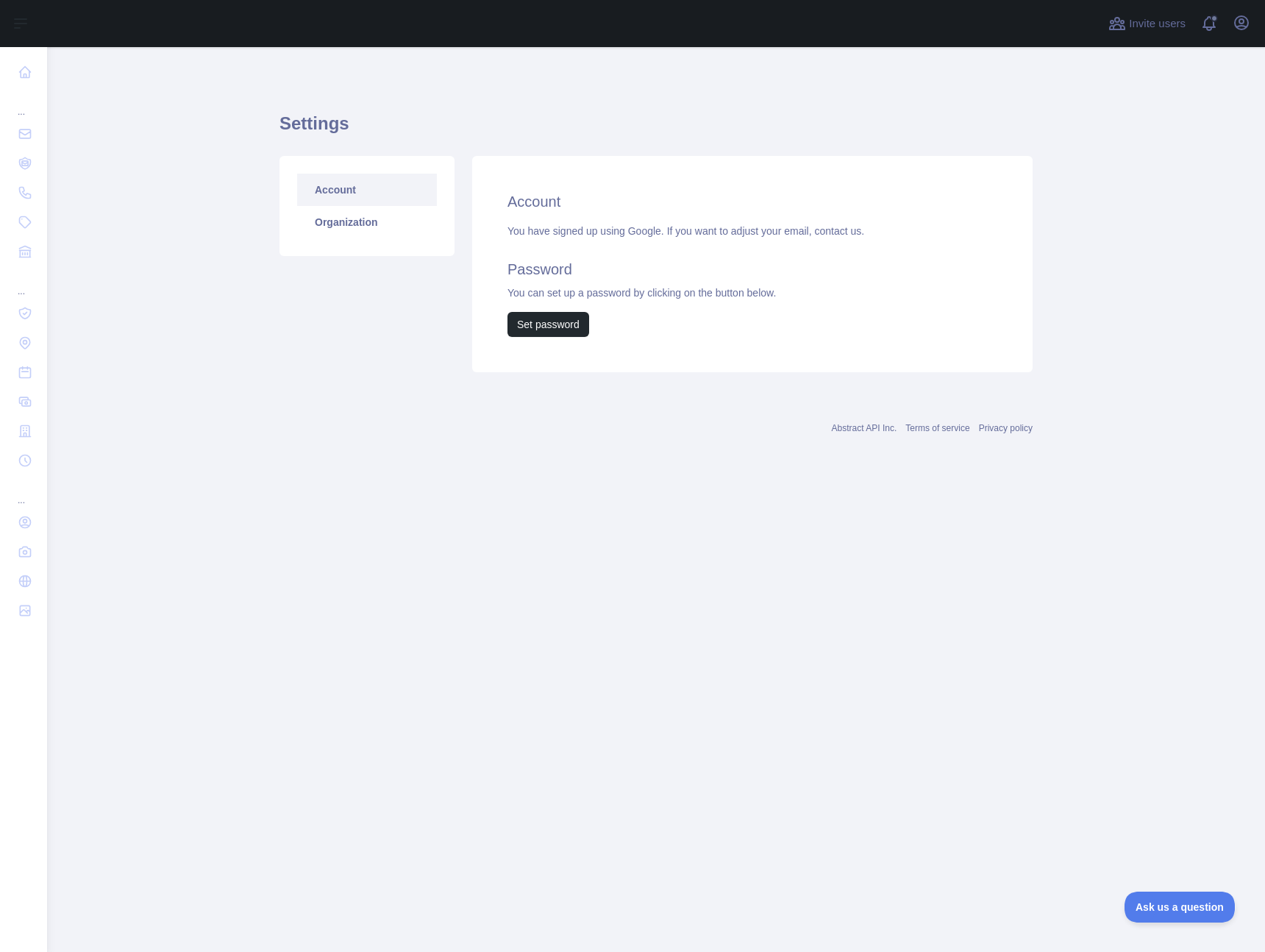
click at [290, 343] on div "Account Organization" at bounding box center [367, 264] width 193 height 217
click at [185, 278] on main "Settings Account Organization Account You have signed up using Google. If you w…" at bounding box center [656, 500] width 1219 height 905
click at [124, 79] on main "Settings Account Organization Account You have signed up using Google. If you w…" at bounding box center [656, 500] width 1219 height 905
click at [380, 446] on div "Settings Account Organization Account You have signed up using Google. If you w…" at bounding box center [656, 264] width 753 height 434
click at [322, 226] on link "Organization" at bounding box center [367, 222] width 140 height 33
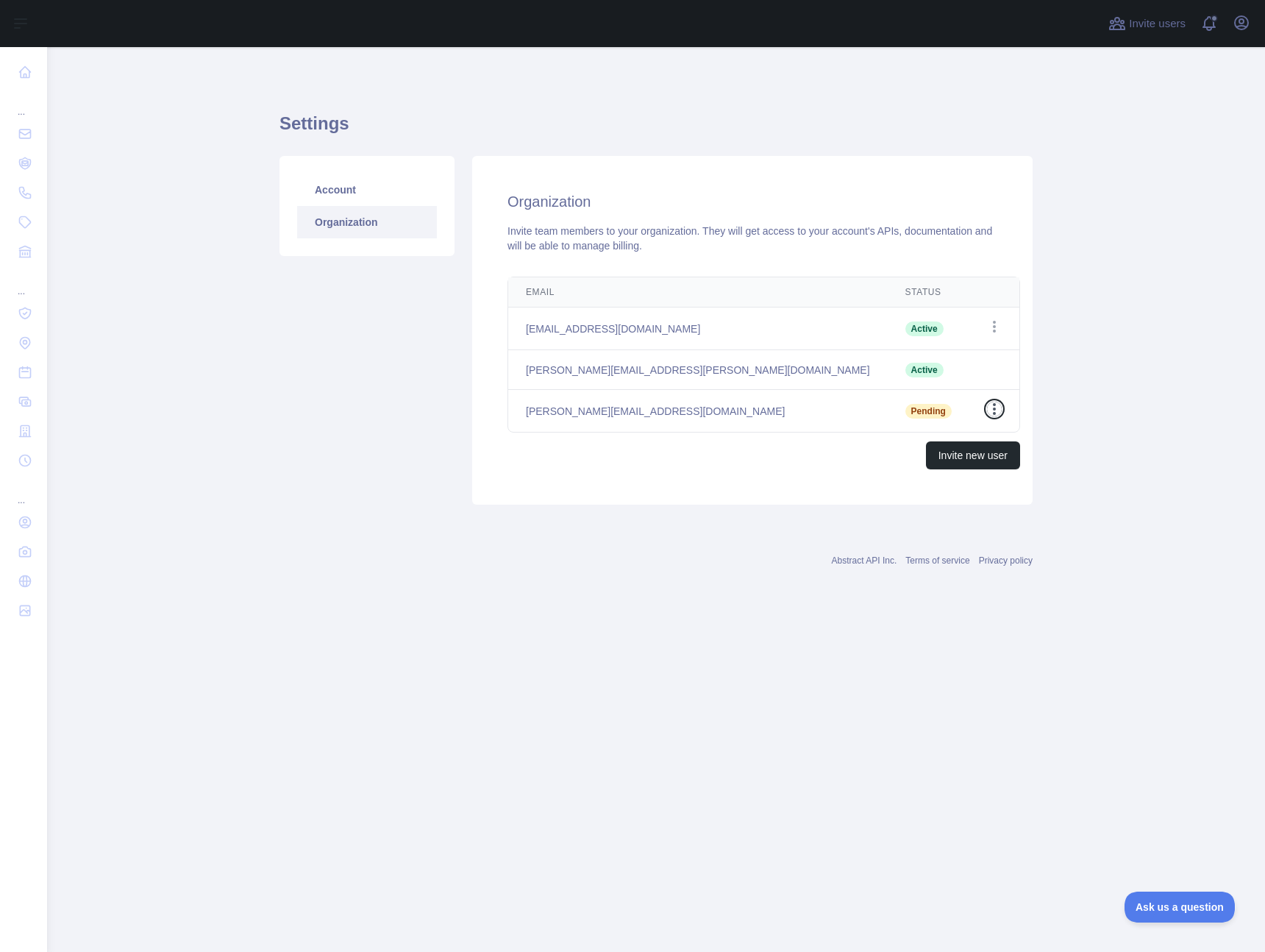
click at [988, 412] on icon "button" at bounding box center [994, 408] width 14 height 14
click at [887, 442] on button "Resend invite" at bounding box center [919, 438] width 165 height 27
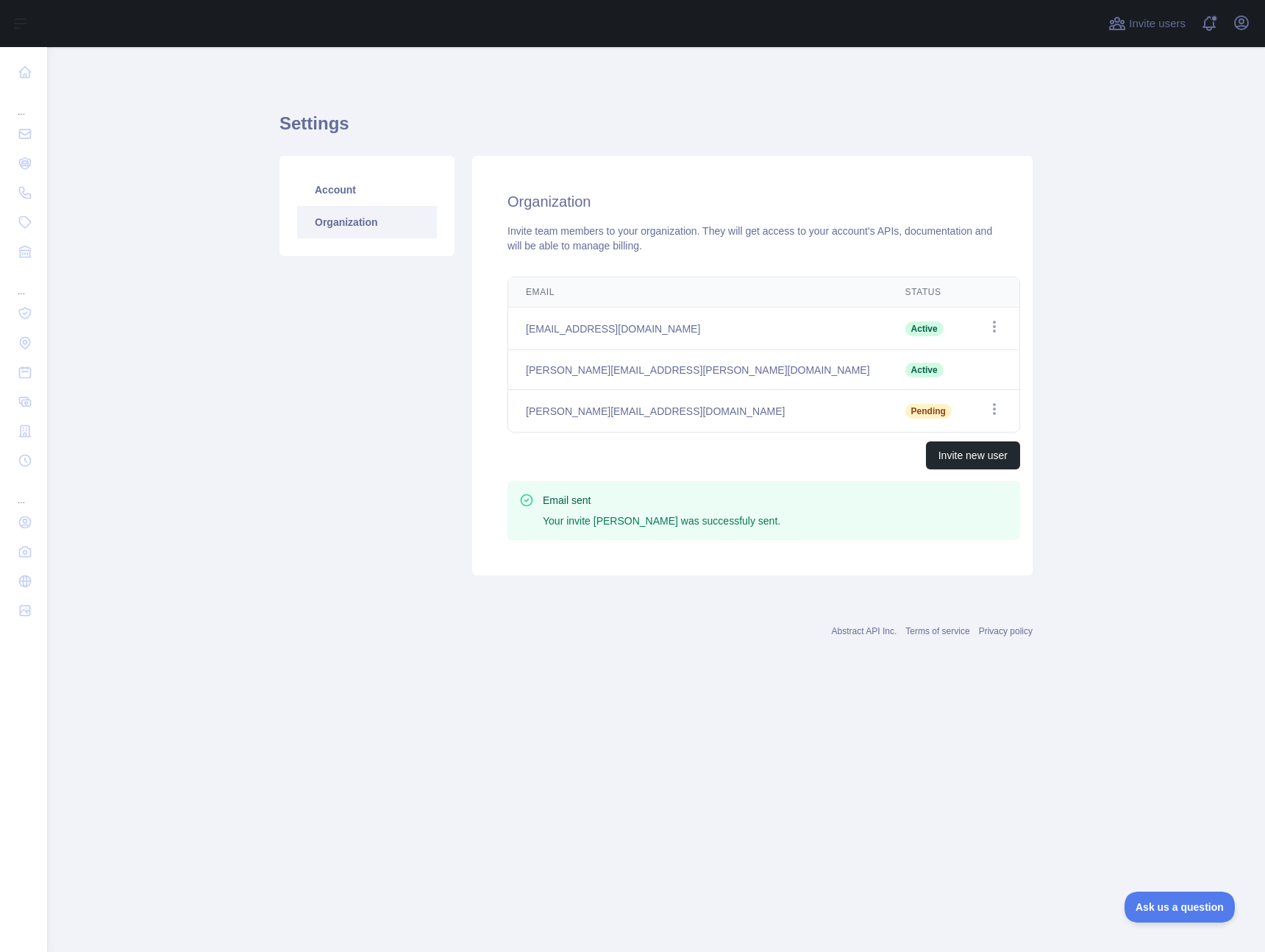
click at [335, 525] on div "Account Organization" at bounding box center [367, 366] width 193 height 420
click at [350, 378] on div "Account Organization" at bounding box center [367, 366] width 193 height 420
click at [359, 398] on div "Account Organization" at bounding box center [367, 366] width 193 height 420
click at [569, 112] on h1 "Settings" at bounding box center [656, 129] width 753 height 35
click at [121, 259] on main "Settings Account Organization Organization Invite team members to your organiza…" at bounding box center [656, 500] width 1219 height 905
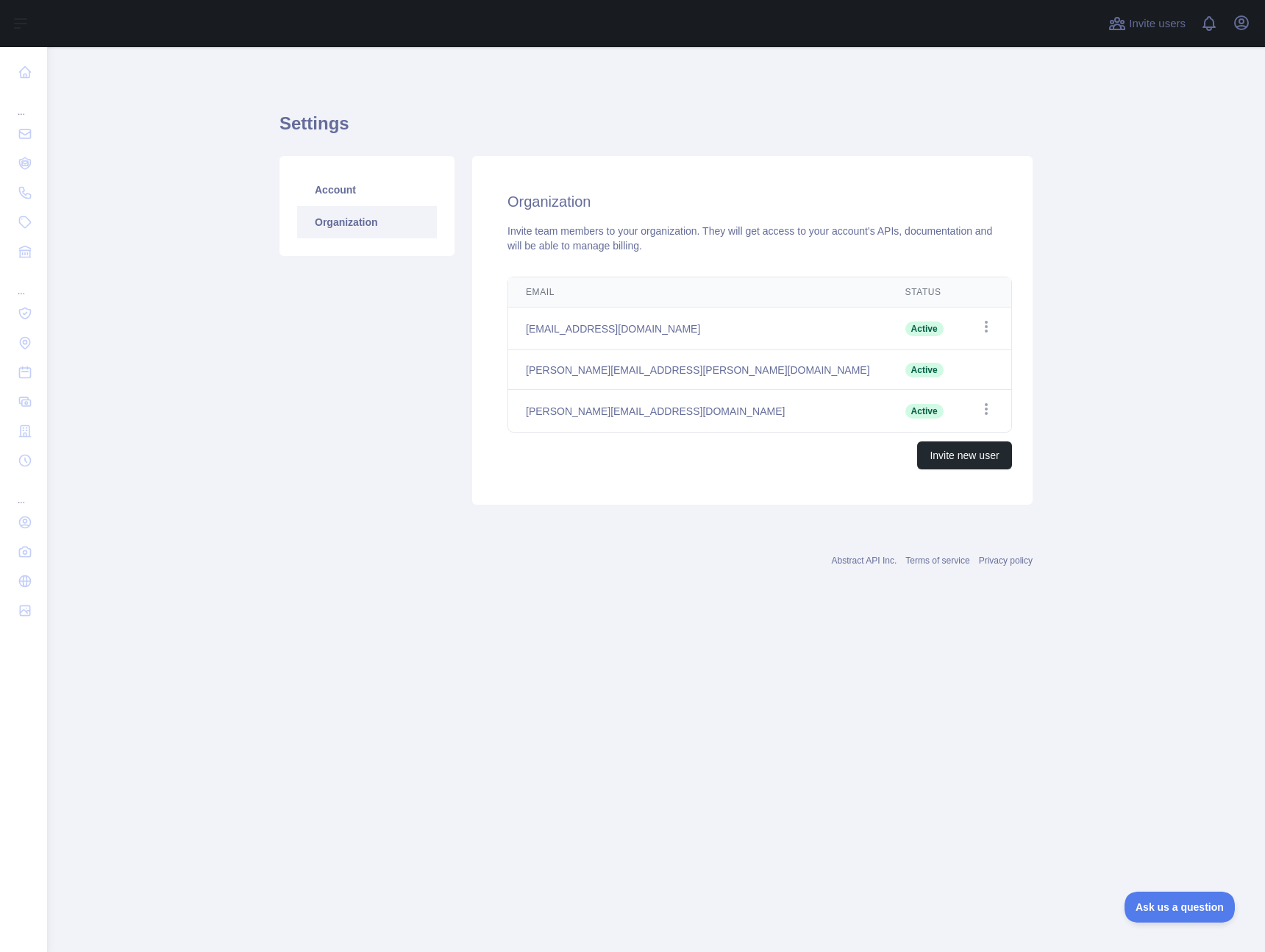
click at [211, 363] on main "Settings Account Organization Organization Invite team members to your organiza…" at bounding box center [656, 500] width 1219 height 905
click at [300, 578] on div "Abstract API Inc. Terms of service Privacy policy" at bounding box center [656, 552] width 753 height 53
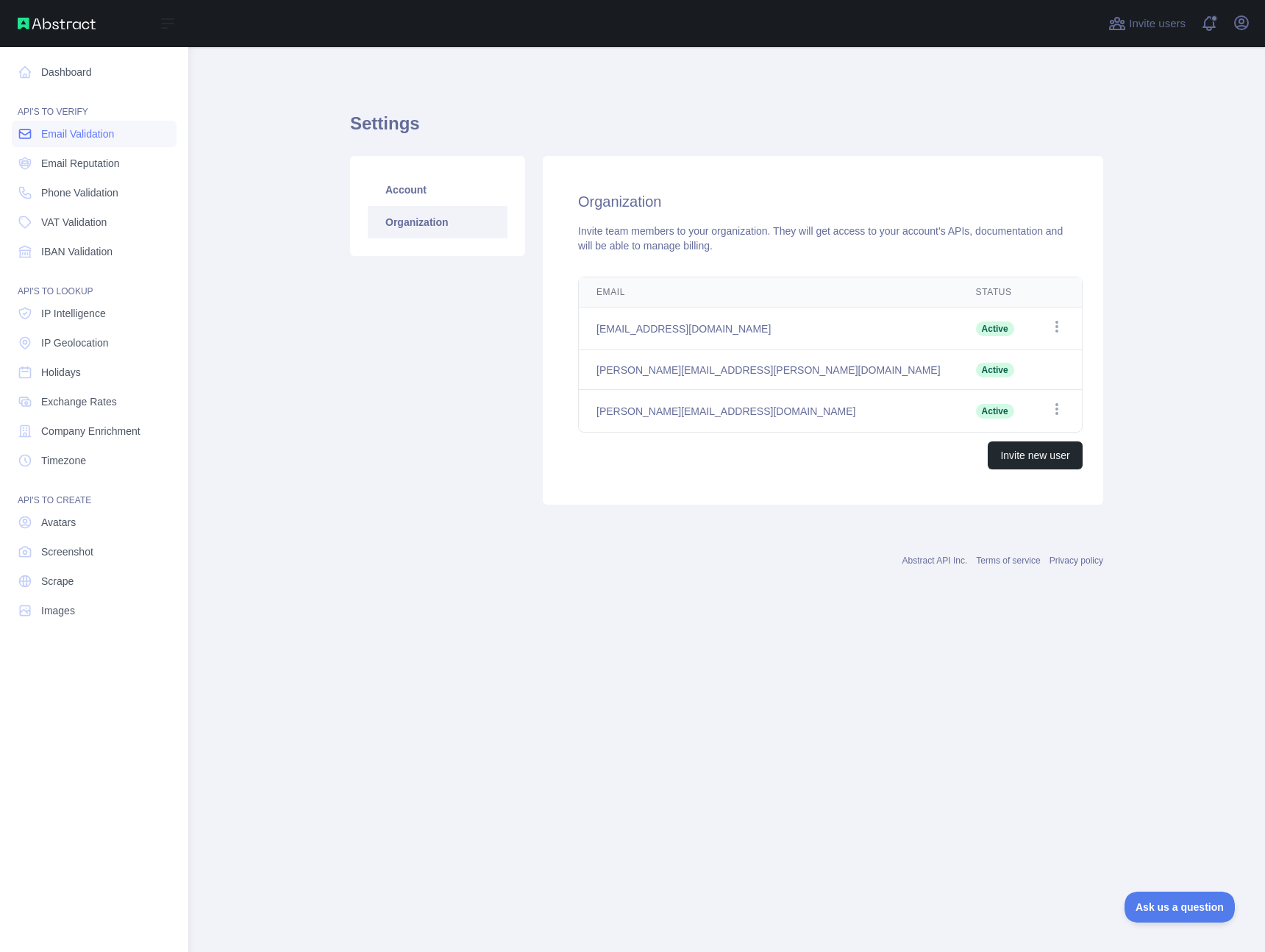
click at [38, 129] on link "Email Validation" at bounding box center [94, 134] width 165 height 27
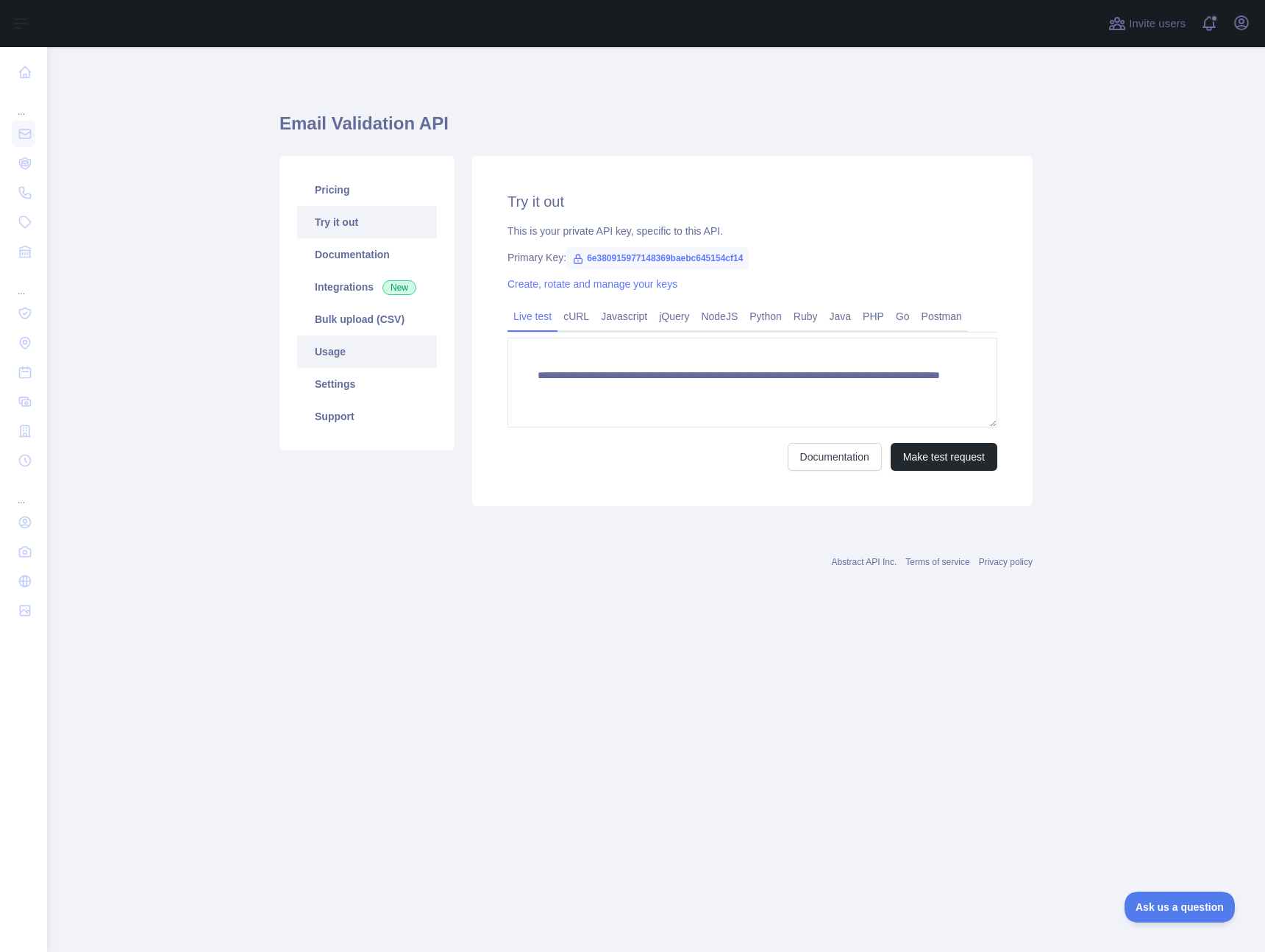
click at [377, 349] on link "Usage" at bounding box center [367, 351] width 140 height 33
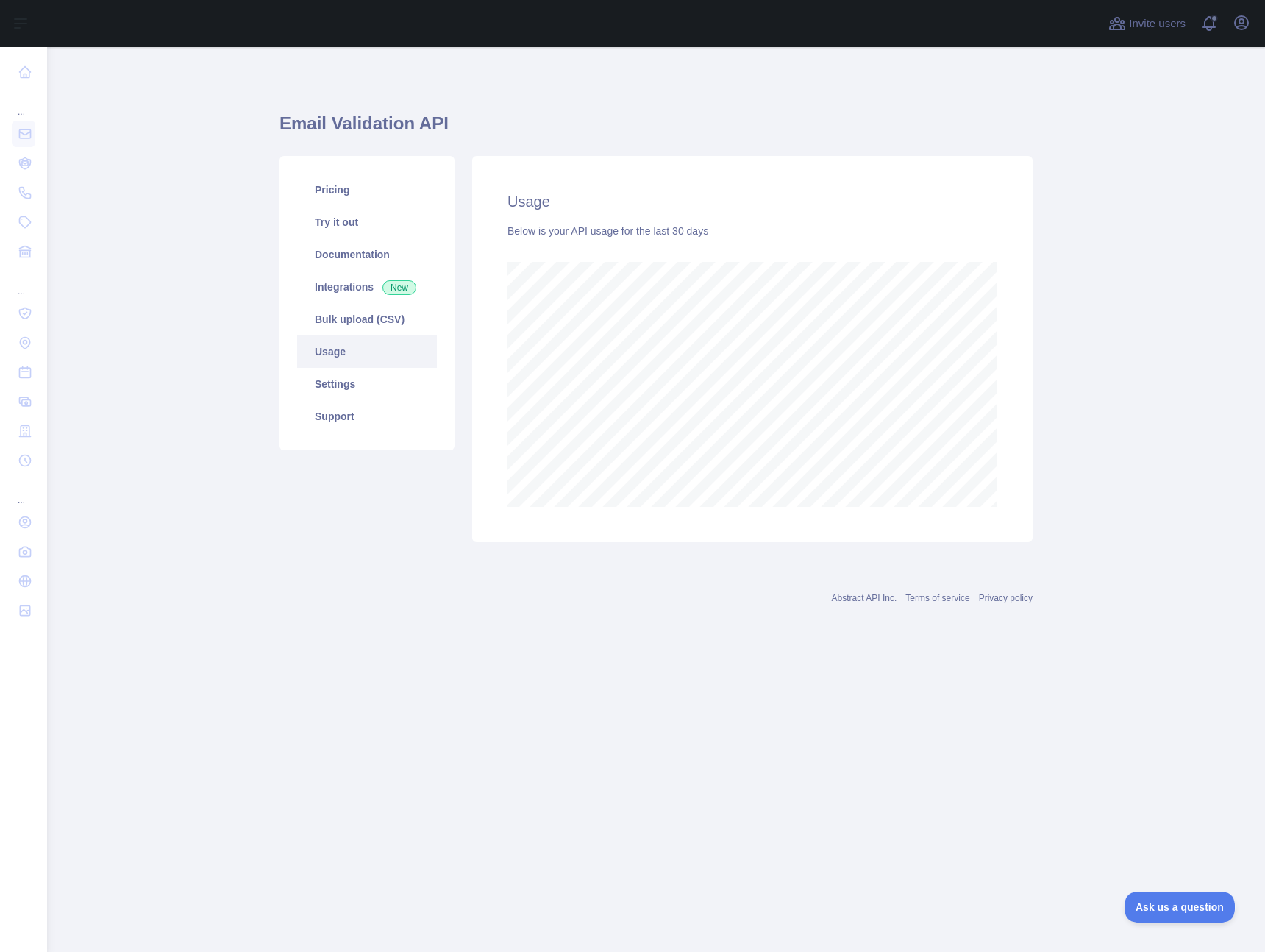
scroll to position [734920, 734446]
click at [210, 306] on main "Email Validation API Pricing Try it out Documentation Integrations New Bulk upl…" at bounding box center [656, 500] width 1219 height 905
click at [1062, 278] on main "Email Validation API Pricing Try it out Documentation Integrations New Bulk upl…" at bounding box center [656, 500] width 1219 height 905
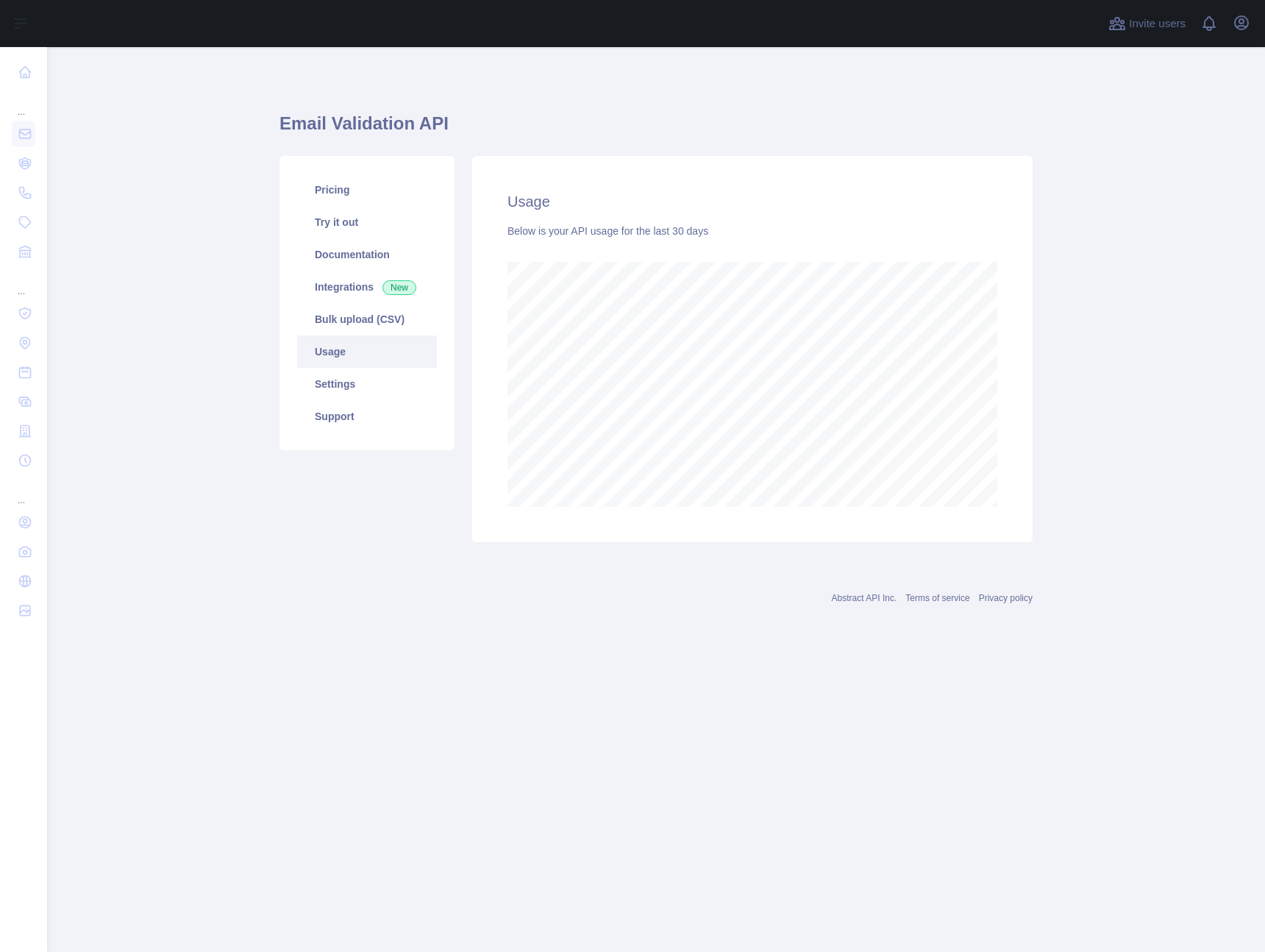
click at [202, 362] on main "Email Validation API Pricing Try it out Documentation Integrations New Bulk upl…" at bounding box center [656, 500] width 1219 height 905
click at [1048, 259] on main "Email Validation API Pricing Try it out Documentation Integrations New Bulk upl…" at bounding box center [656, 500] width 1219 height 905
click at [188, 297] on main "Email Validation API Pricing Try it out Documentation Integrations New Bulk upl…" at bounding box center [656, 500] width 1219 height 905
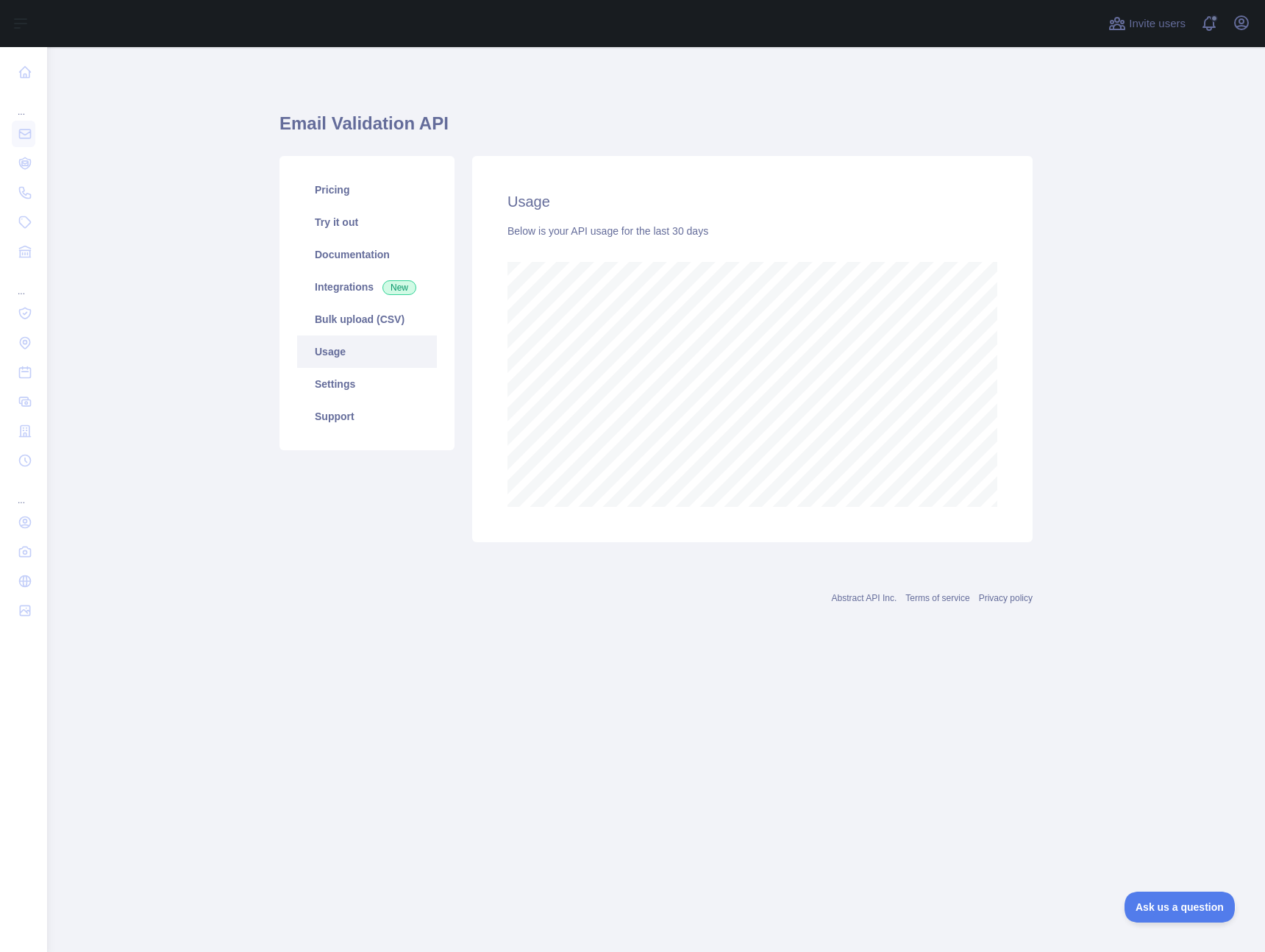
click at [173, 119] on main "Email Validation API Pricing Try it out Documentation Integrations New Bulk upl…" at bounding box center [656, 500] width 1219 height 905
click at [1079, 97] on main "Email Validation API Pricing Try it out Documentation Integrations New Bulk upl…" at bounding box center [656, 500] width 1219 height 905
click at [1062, 153] on main "Email Validation API Pricing Try it out Documentation Integrations New Bulk upl…" at bounding box center [656, 500] width 1219 height 905
click at [1130, 211] on main "Email Validation API Pricing Try it out Documentation Integrations New Bulk upl…" at bounding box center [656, 500] width 1219 height 905
click at [220, 156] on main "Email Validation API Pricing Try it out Documentation Integrations New Bulk upl…" at bounding box center [656, 500] width 1219 height 905
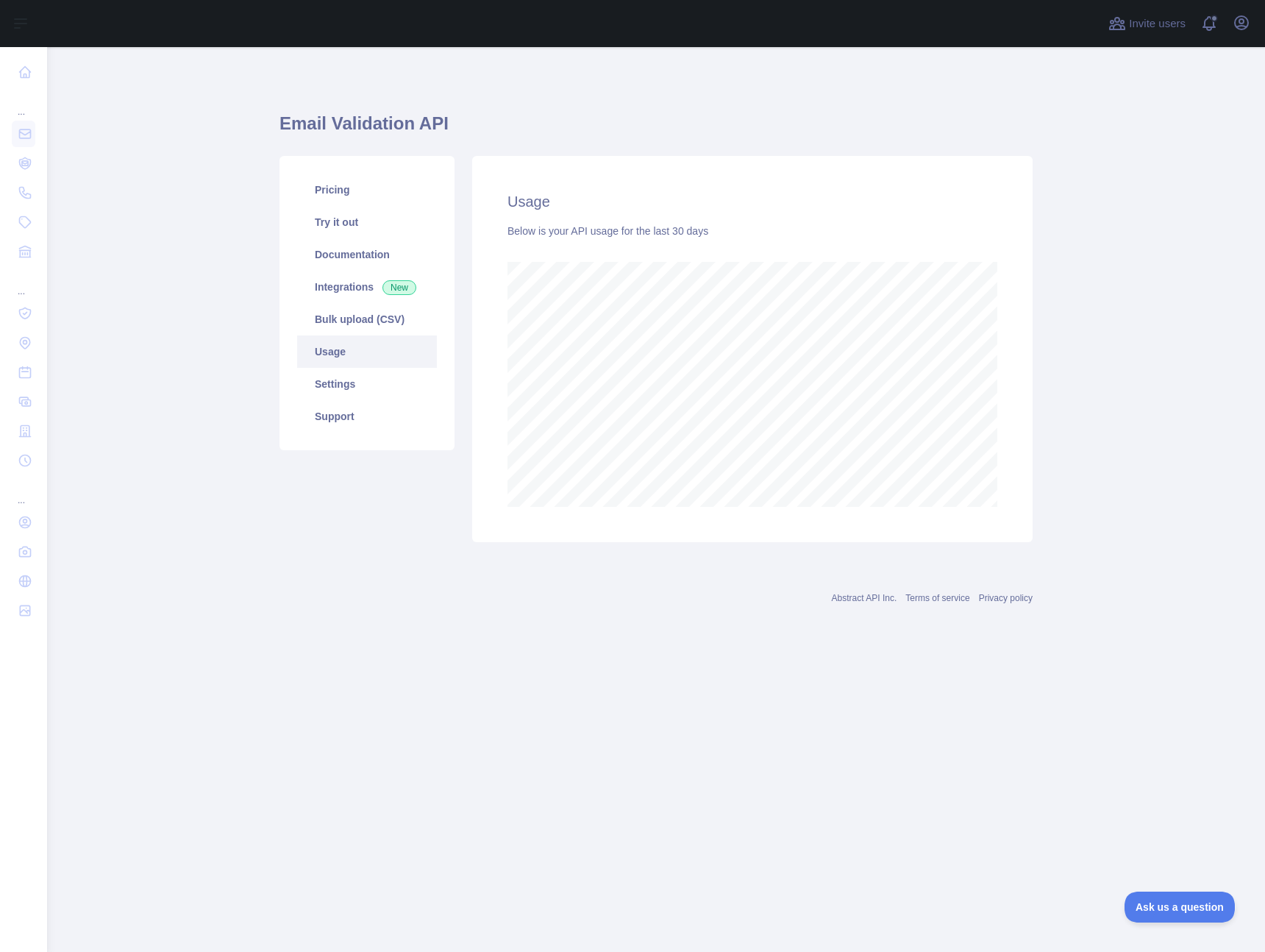
click at [101, 415] on main "Email Validation API Pricing Try it out Documentation Integrations New Bulk upl…" at bounding box center [656, 500] width 1219 height 905
